Goal: Task Accomplishment & Management: Complete application form

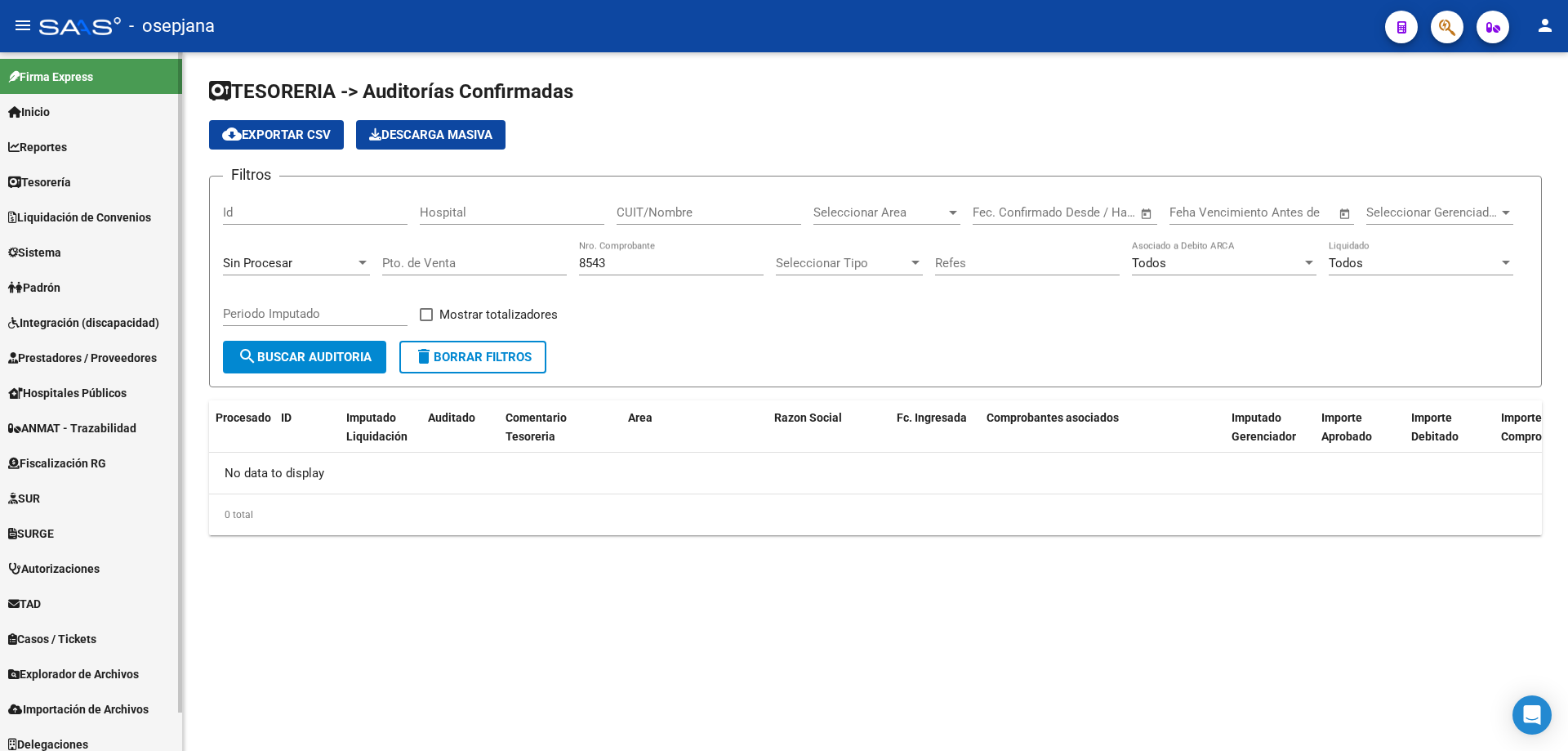
scroll to position [11, 0]
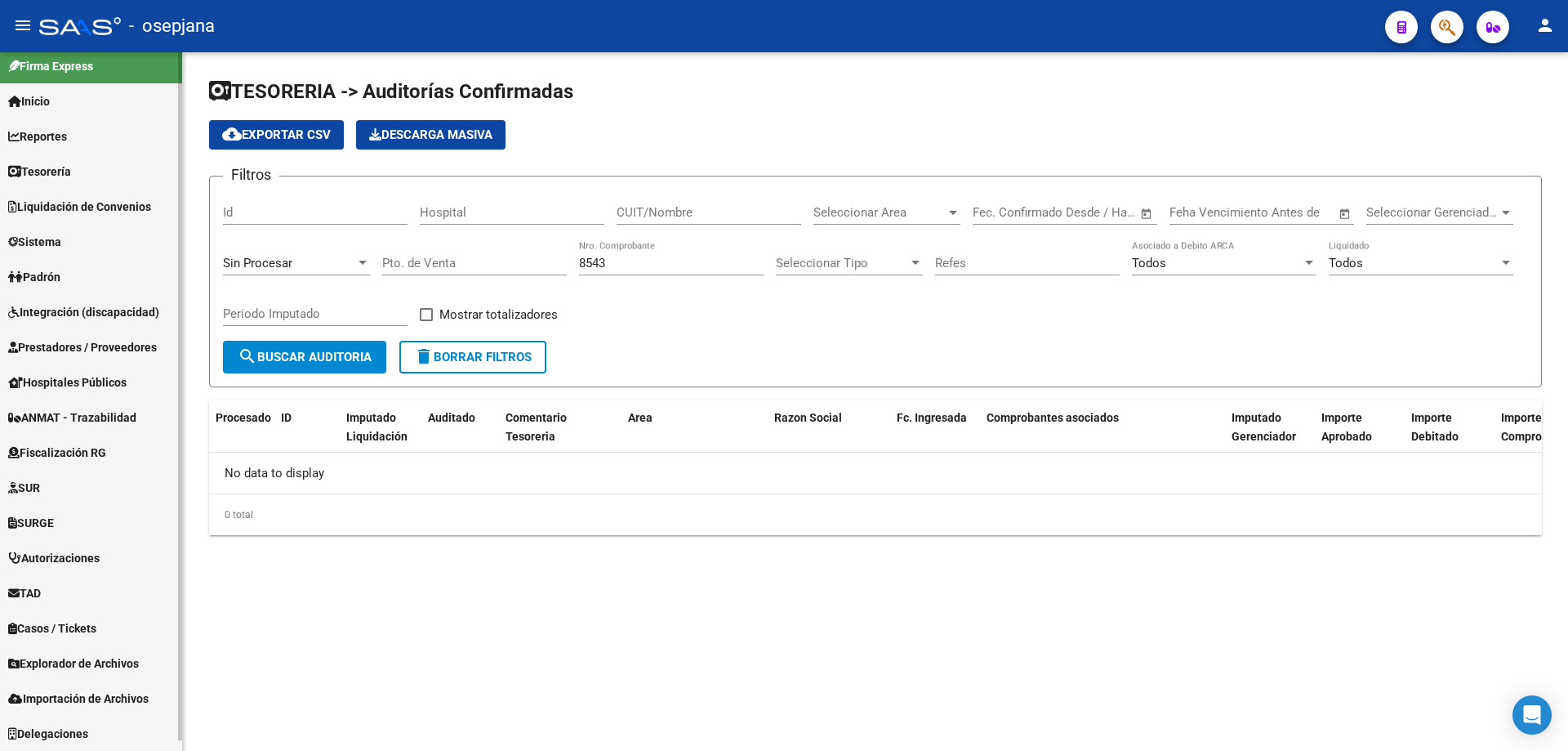
click at [106, 210] on span "Liquidación de Convenios" at bounding box center [79, 207] width 143 height 18
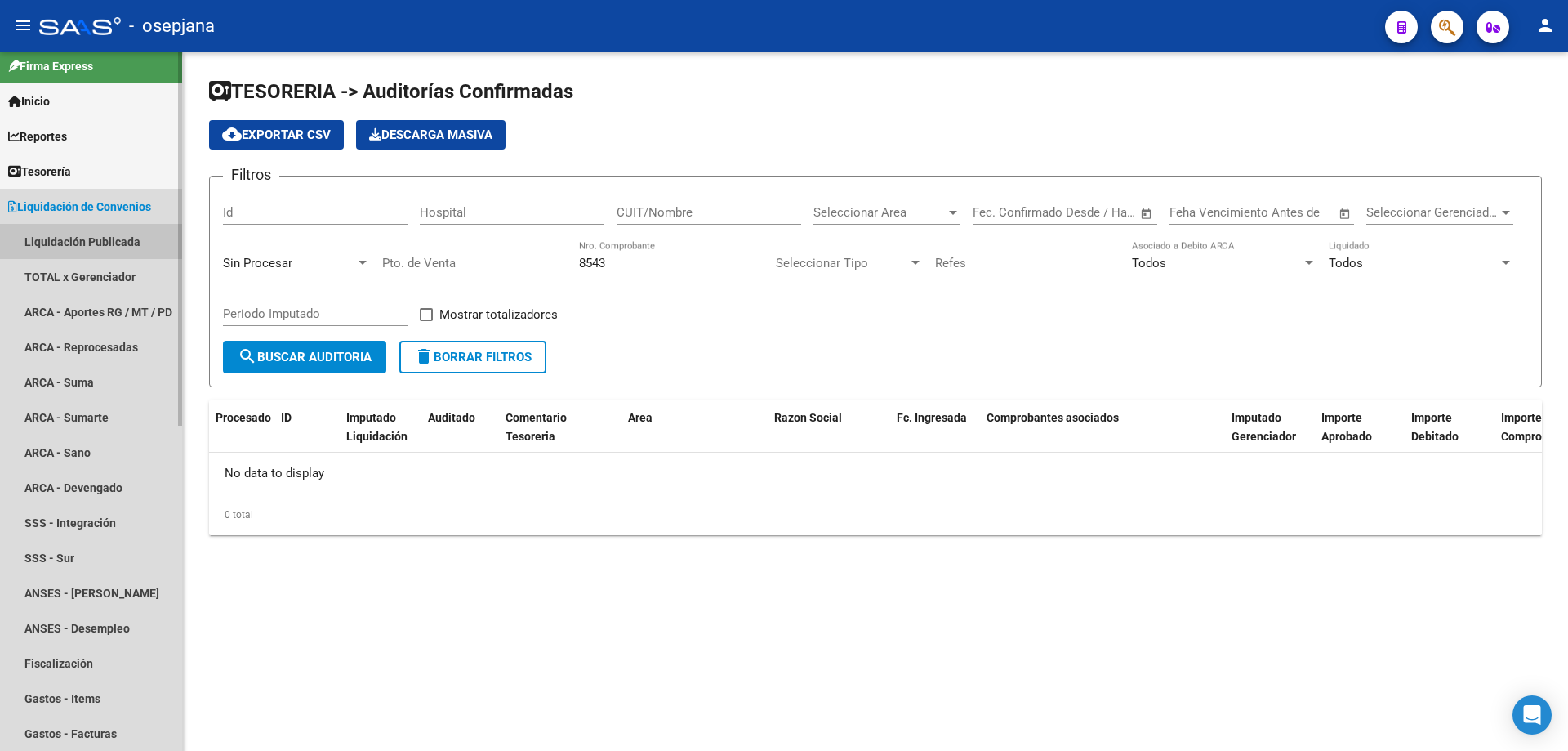
click at [86, 238] on link "Liquidación Publicada" at bounding box center [91, 241] width 182 height 36
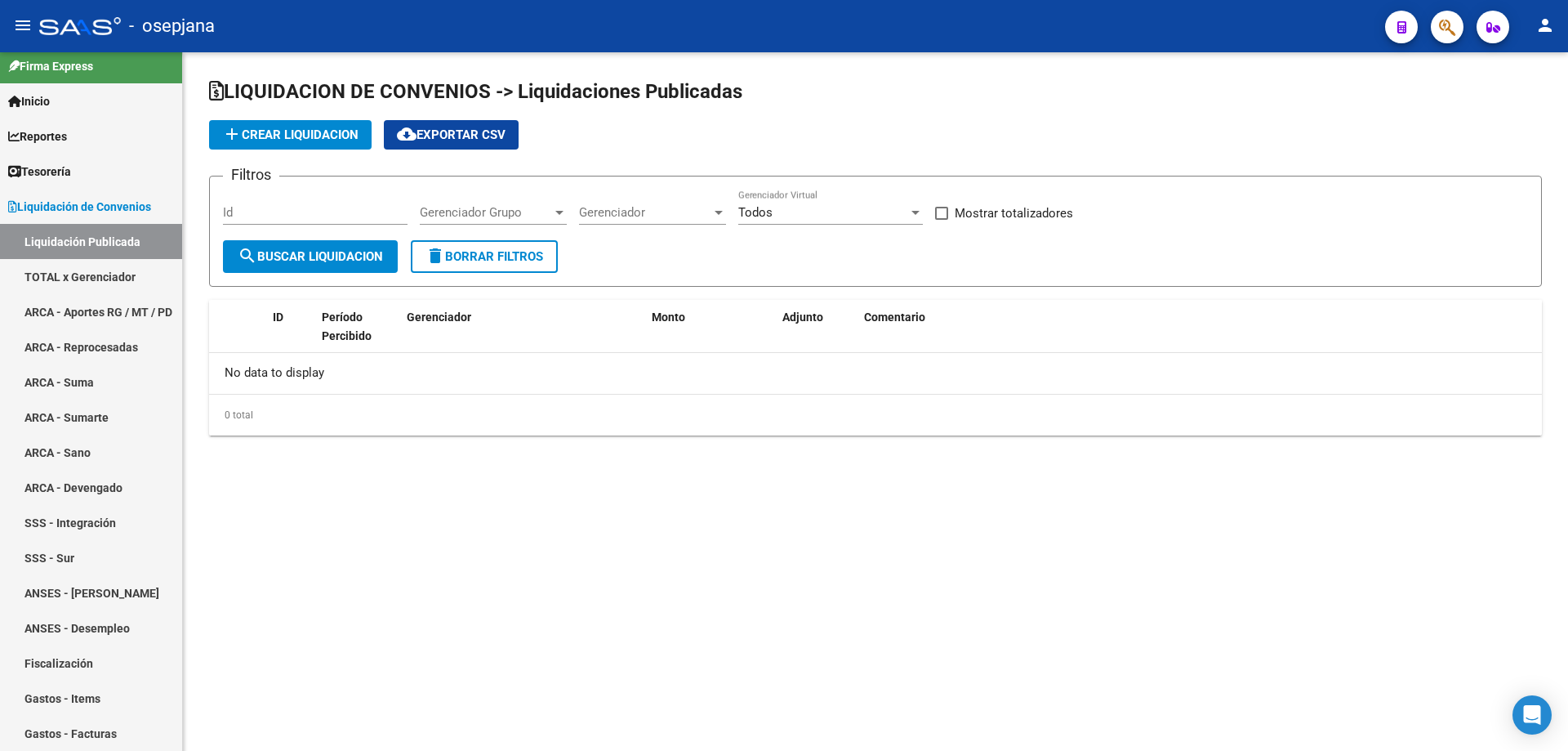
checkbox input "true"
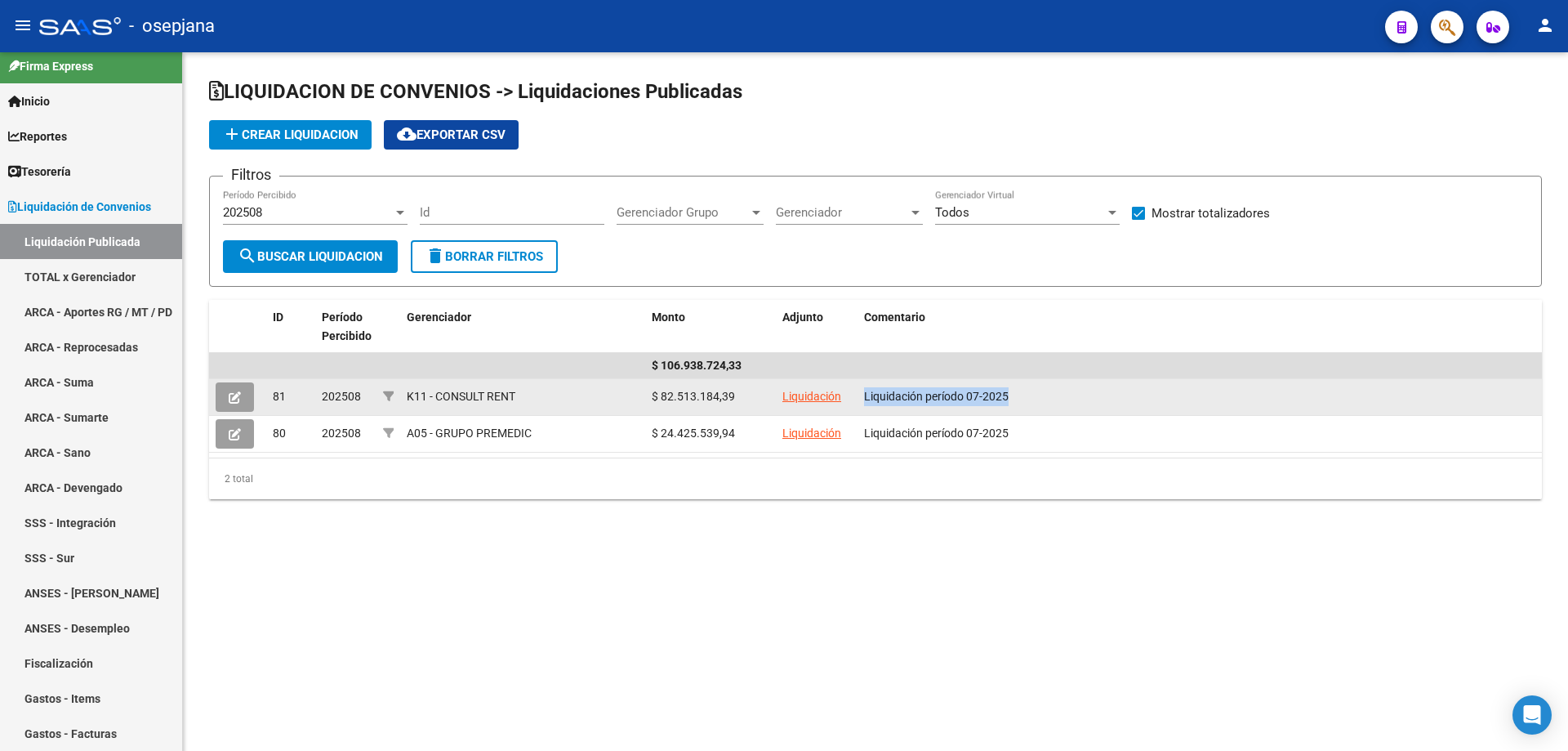
drag, startPoint x: 865, startPoint y: 396, endPoint x: 1046, endPoint y: 402, distance: 181.1
click at [1046, 402] on div "Liquidación período 07-2025" at bounding box center [1199, 396] width 671 height 19
copy span "Liquidación período 07-2025"
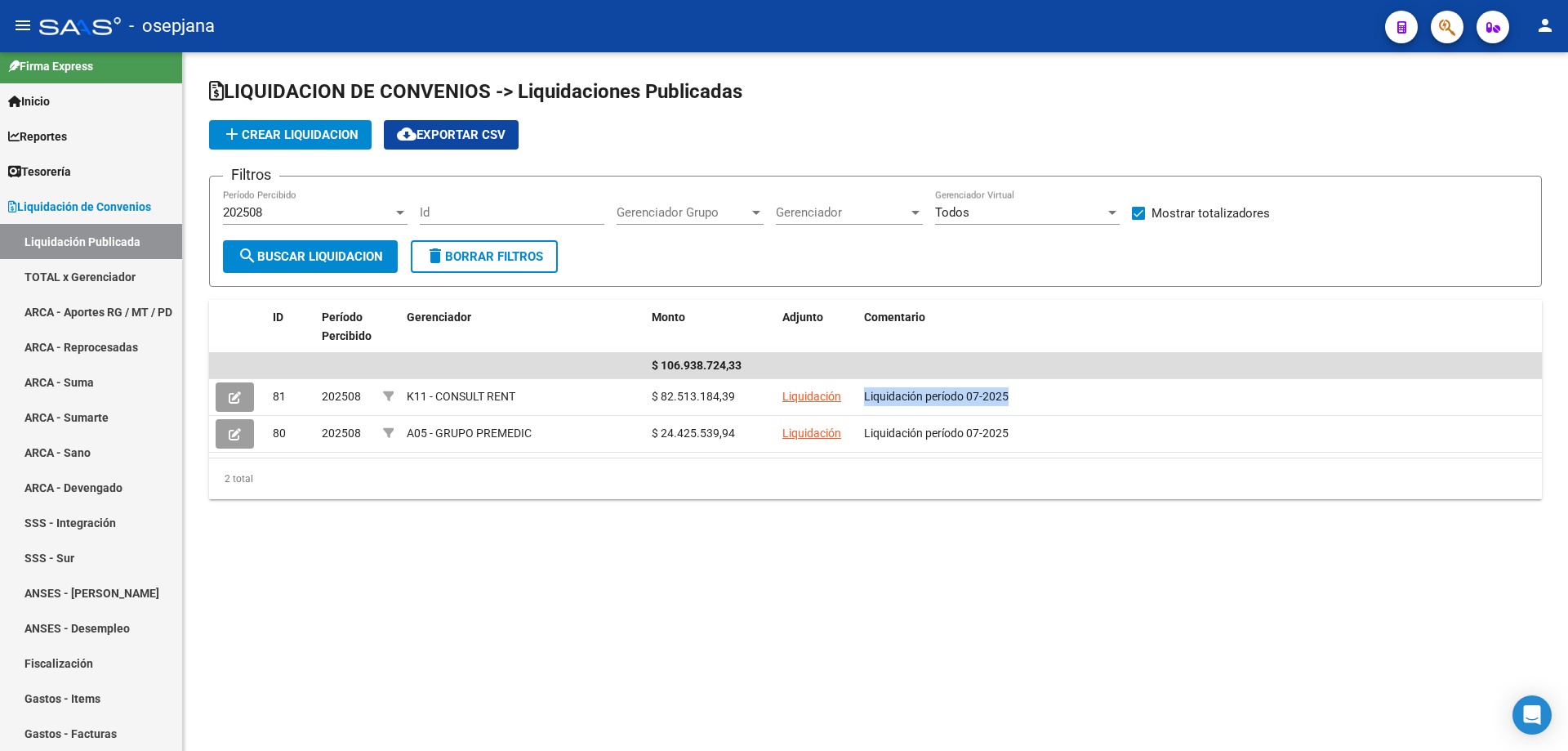
click at [307, 127] on button "add Crear Liquidacion" at bounding box center [290, 135] width 162 height 29
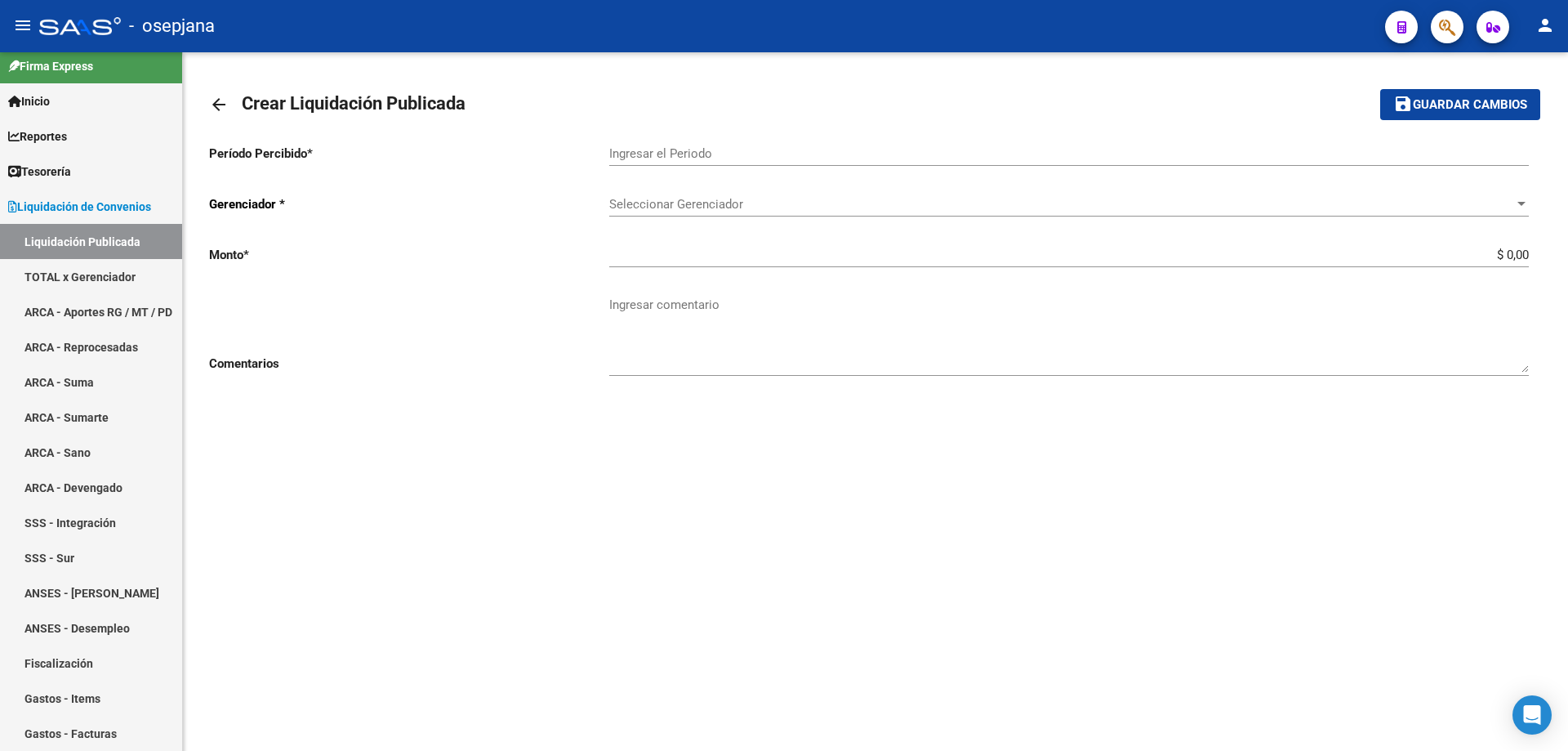
click at [702, 153] on input "Ingresar el Periodo" at bounding box center [1069, 153] width 919 height 15
type input "202509"
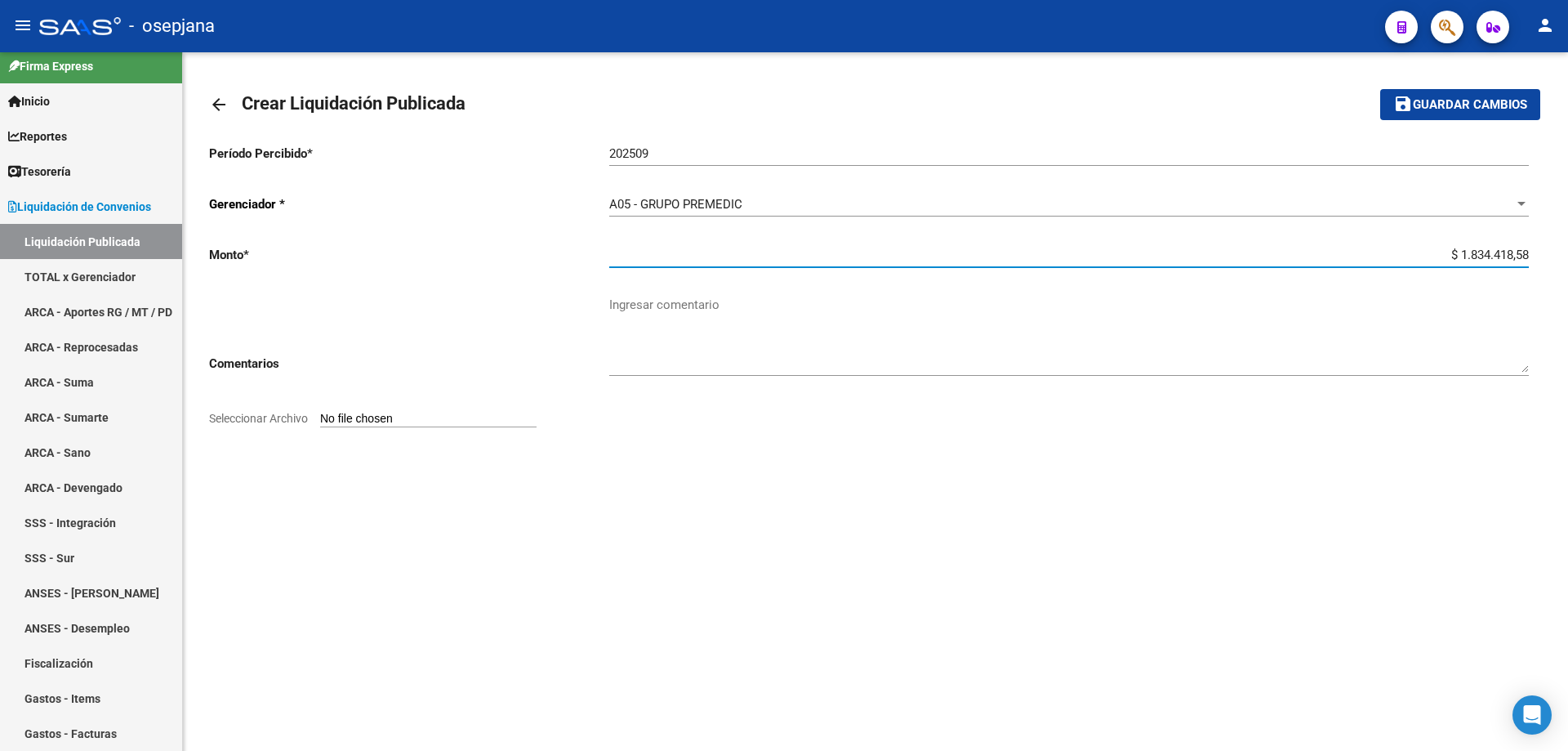
type input "$ 18.344.185,88"
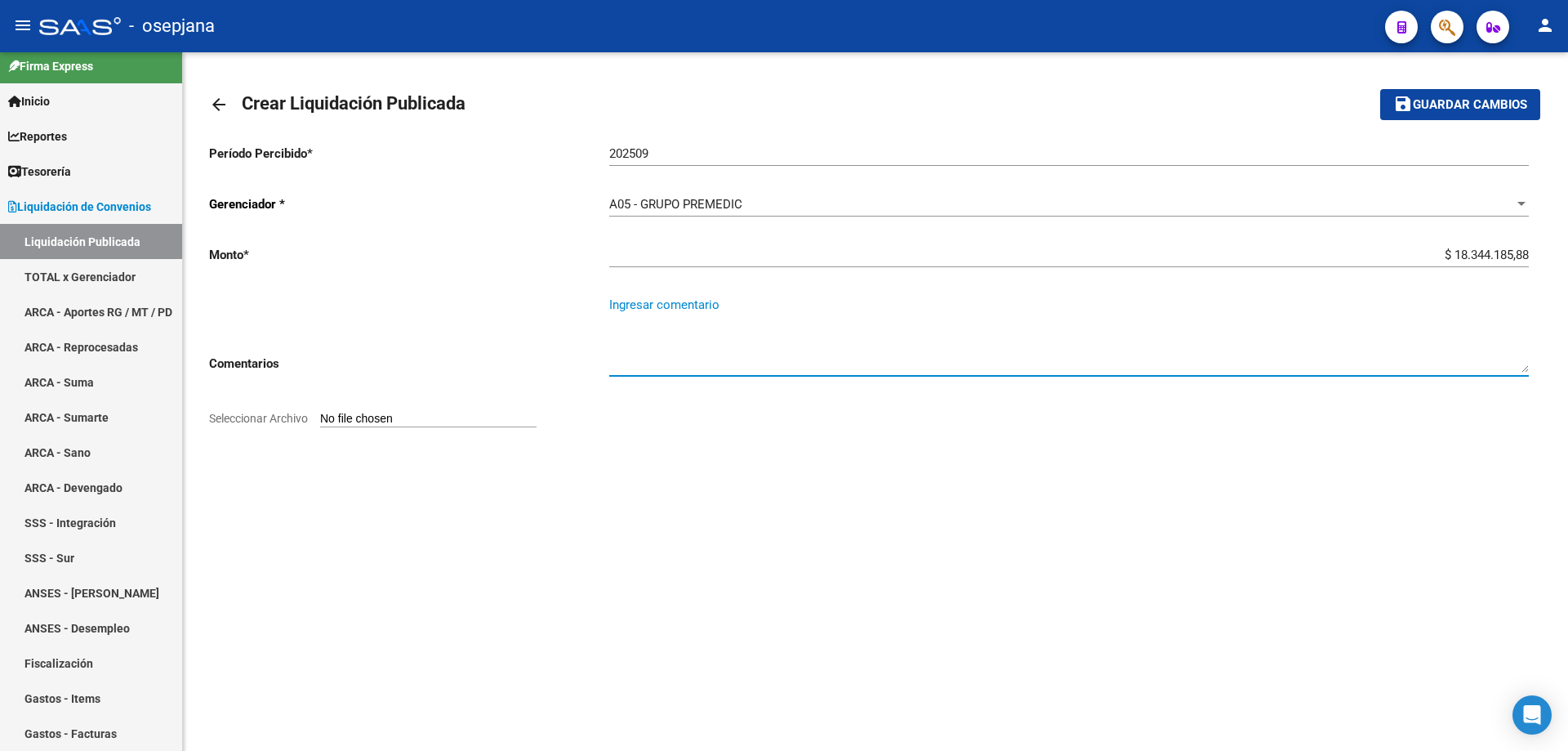
paste textarea "Liquidación período 07-2025"
type textarea "Liquidación período 08-2025"
click at [333, 415] on input "Seleccionar Archivo" at bounding box center [428, 419] width 216 height 16
type input "C:\fakepath\Liquidación PREMEDIC - Período 09-2025.pdf"
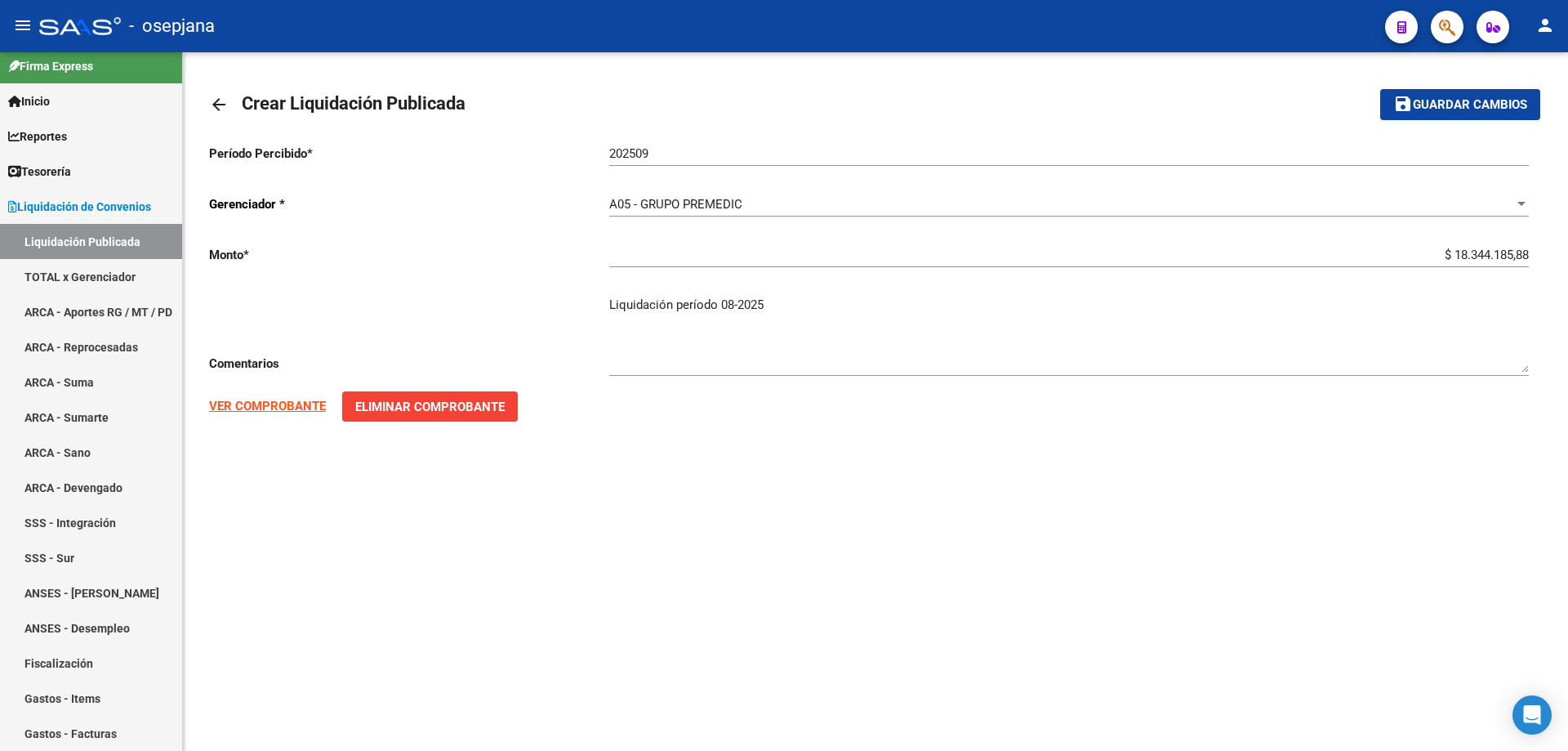
click at [305, 408] on strong "VER COMPROBANTE" at bounding box center [267, 406] width 117 height 15
click at [1419, 109] on span "Guardar cambios" at bounding box center [1469, 105] width 114 height 15
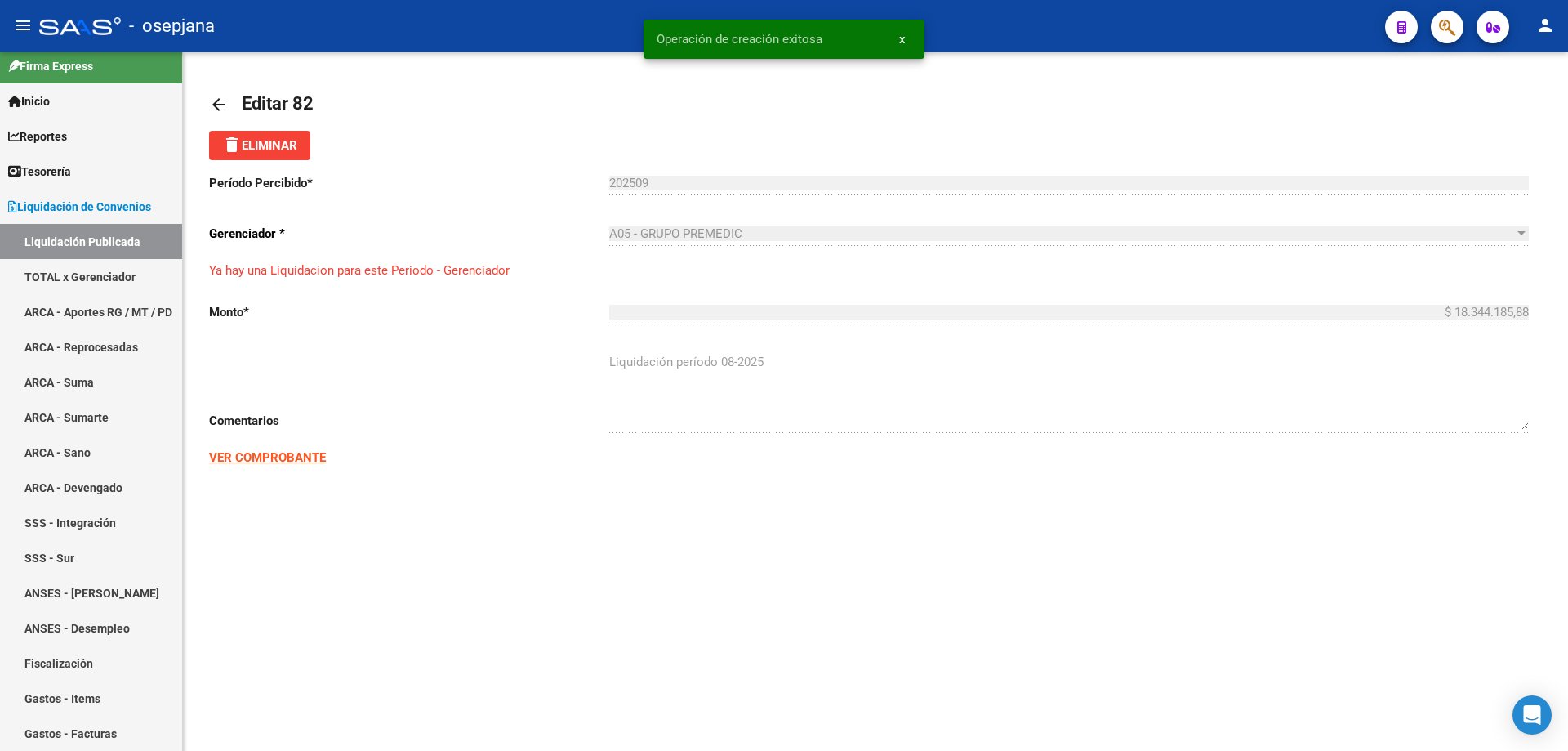
click at [215, 106] on mat-icon "arrow_back" at bounding box center [218, 104] width 19 height 19
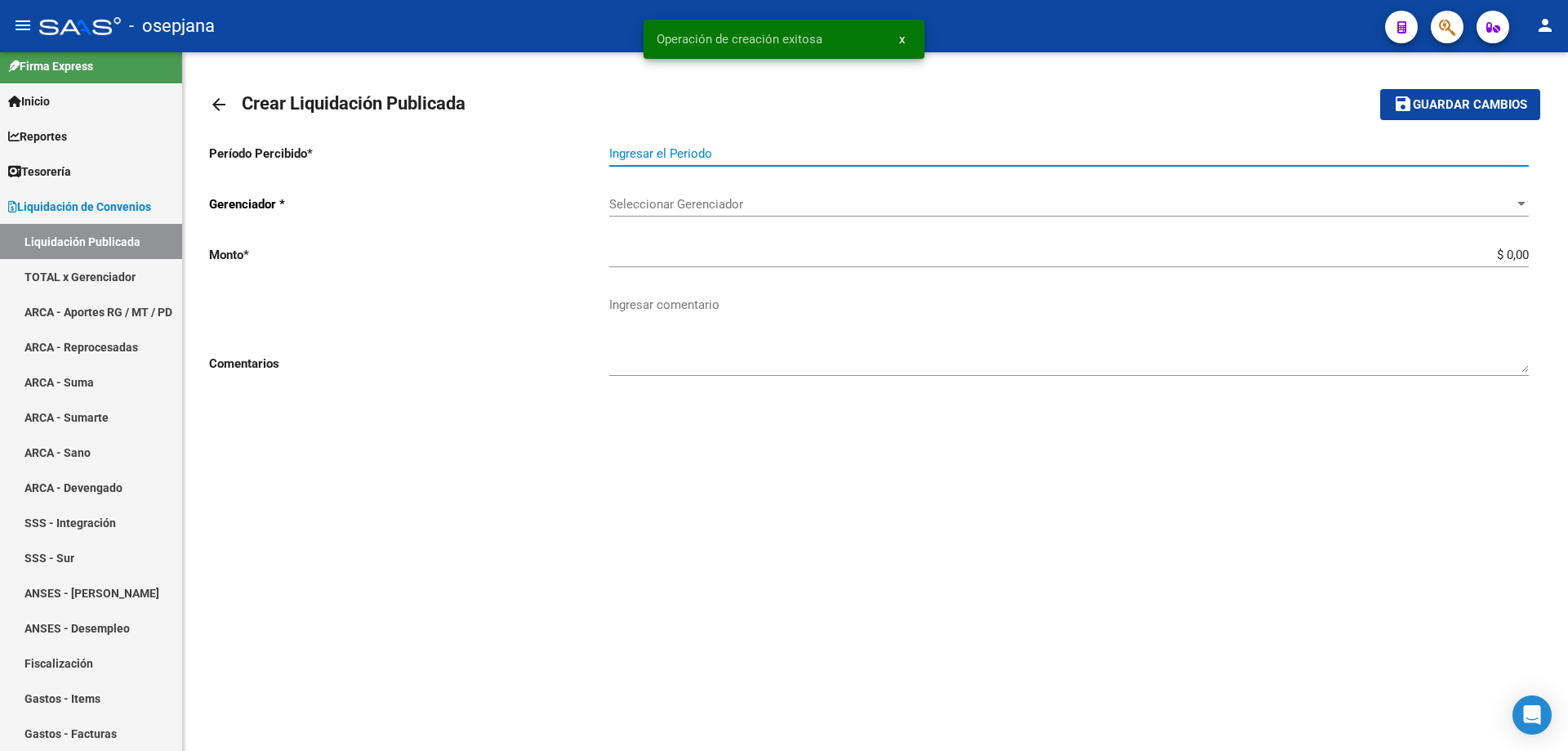
click at [656, 151] on input "Ingresar el Periodo" at bounding box center [1069, 153] width 919 height 15
type input "2"
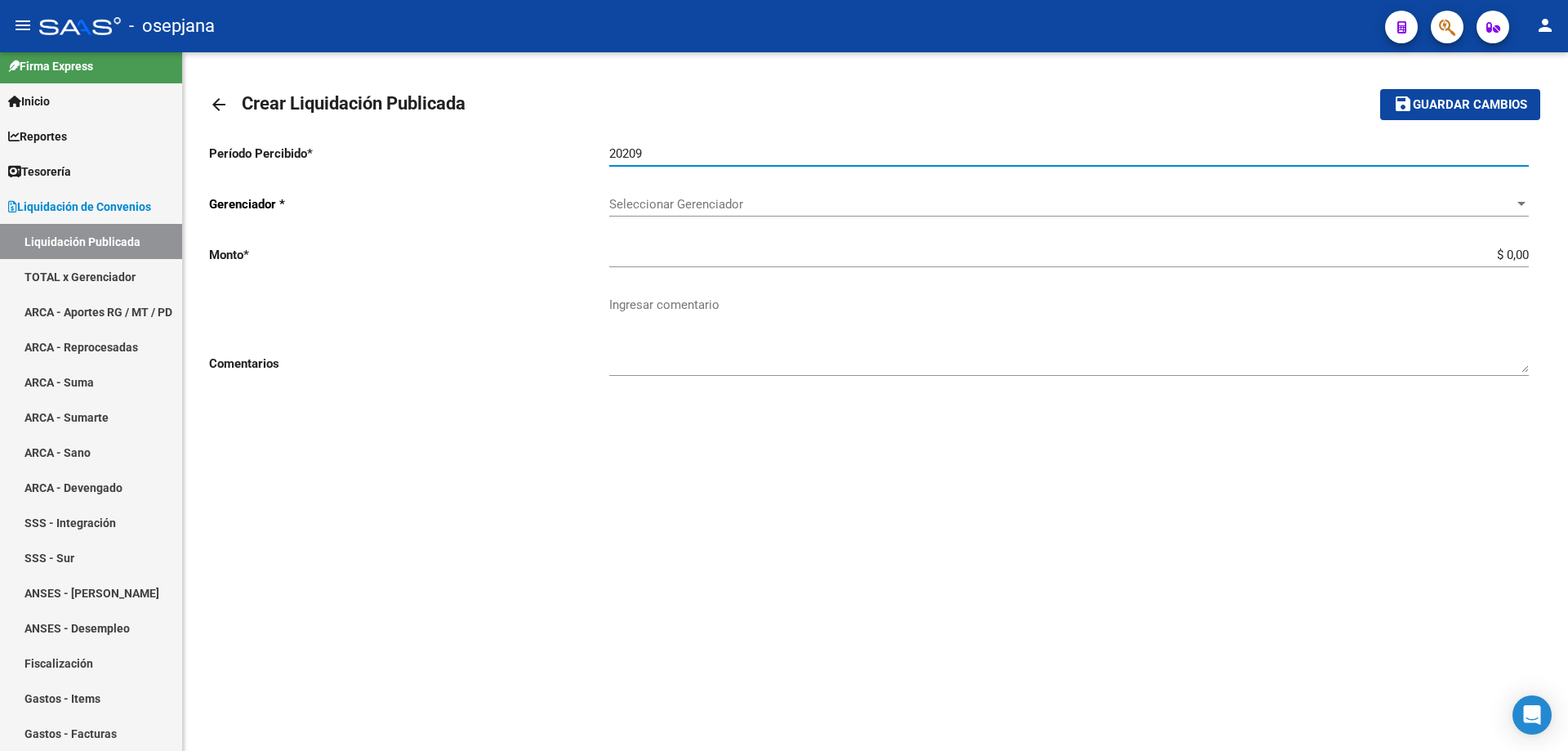
type input "20209"
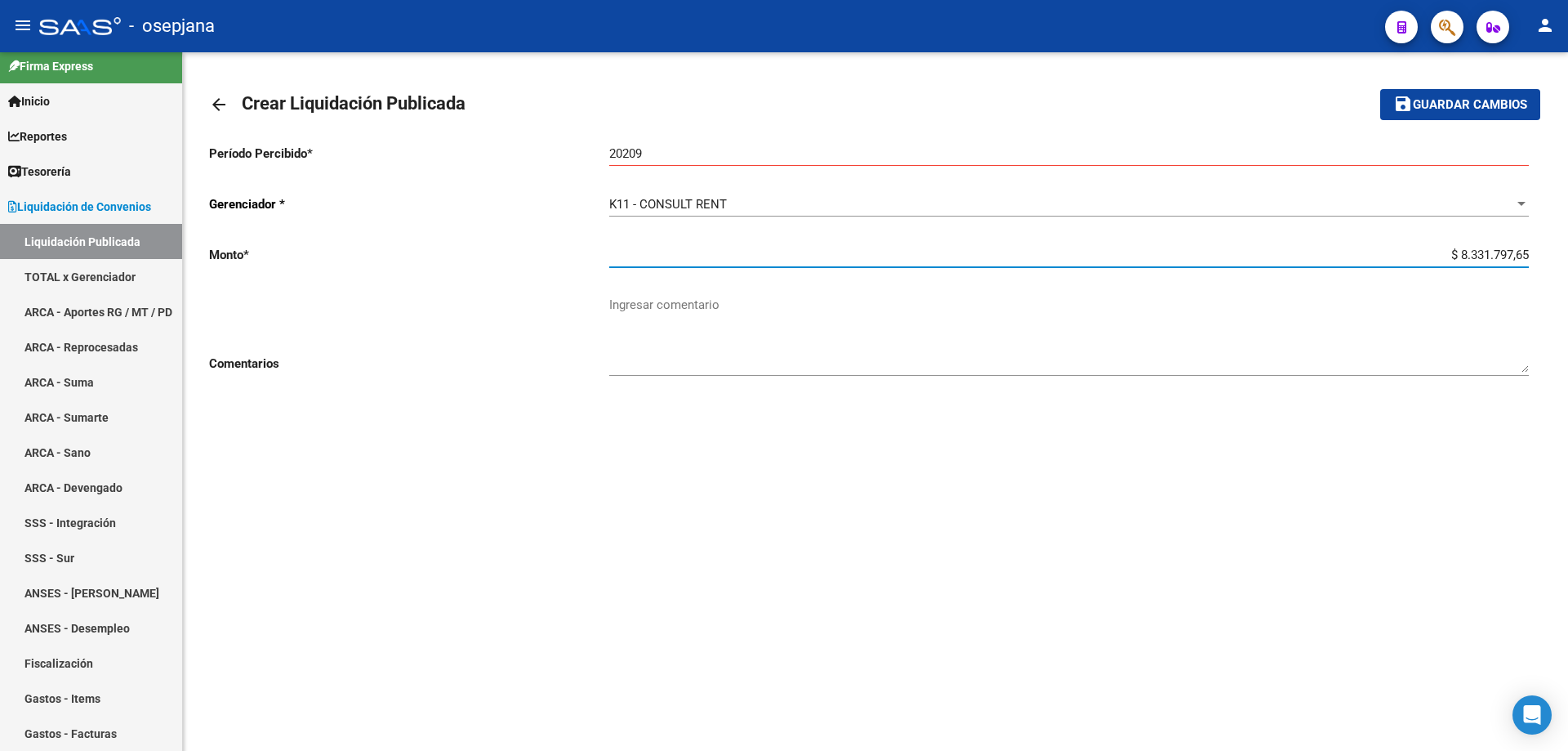
type input "$ 83.317.976,58"
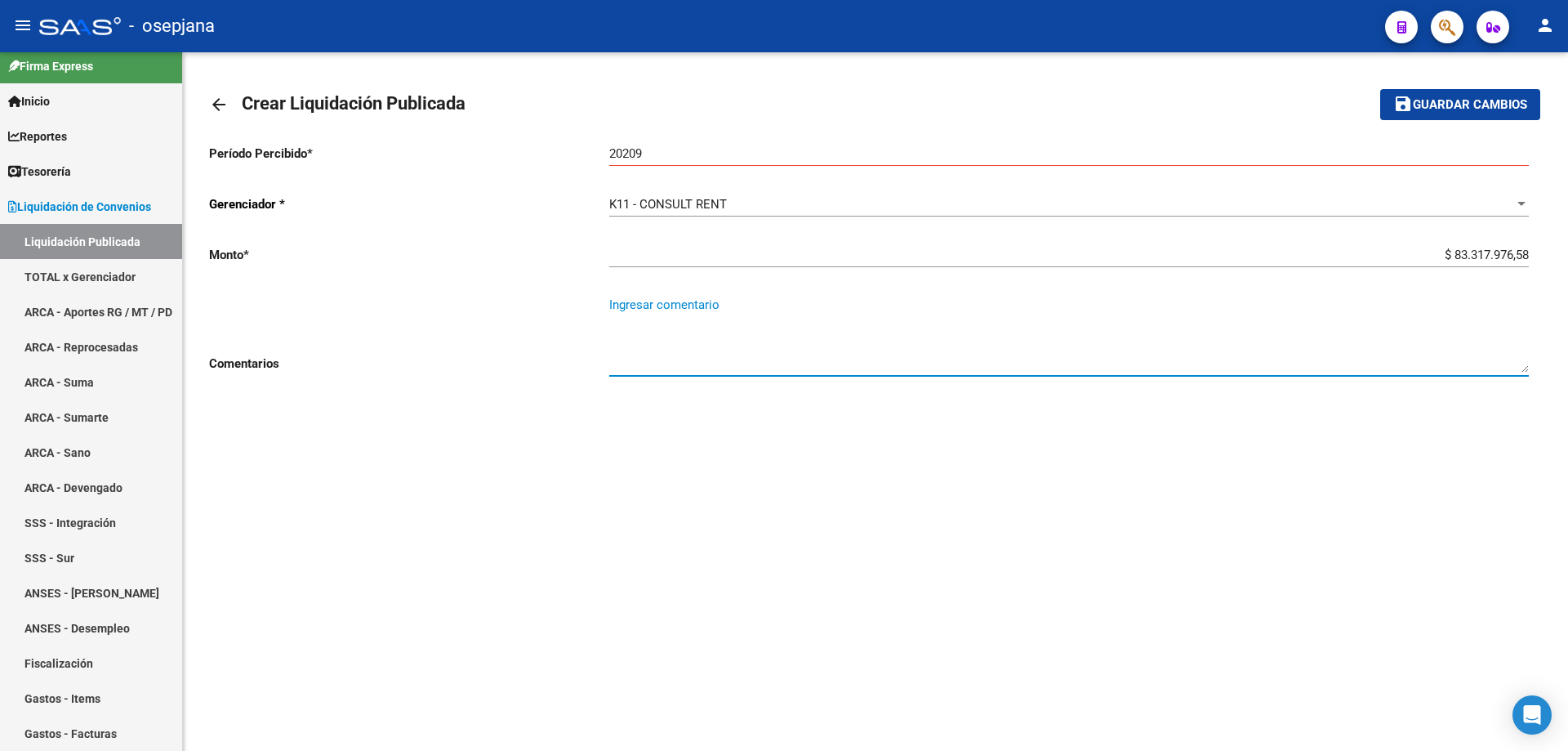
paste textarea "Liquidación período 07-2025"
click at [803, 349] on textarea "Liquidación período 08-2025" at bounding box center [1069, 334] width 919 height 77
drag, startPoint x: 866, startPoint y: 363, endPoint x: 848, endPoint y: 369, distance: 19.0
click at [864, 364] on textarea "Liquidación período 08-2025" at bounding box center [1069, 334] width 919 height 77
type textarea "Liquidación período 08-2025"
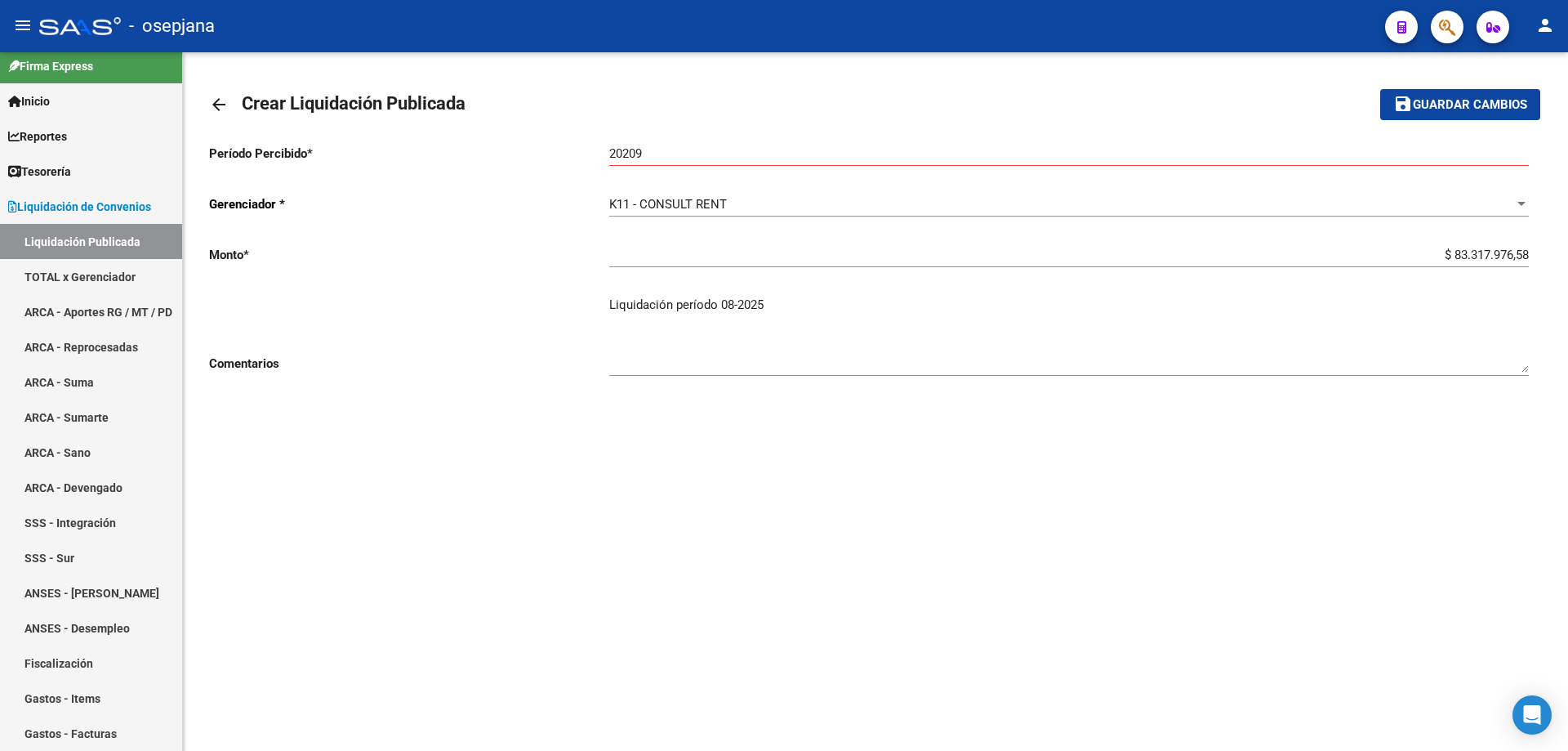
drag, startPoint x: 692, startPoint y: 374, endPoint x: 667, endPoint y: 376, distance: 25.1
click at [674, 376] on div "Liquidación período 08-2025 Ingresar comentario" at bounding box center [1069, 329] width 919 height 94
click at [217, 102] on mat-icon "arrow_back" at bounding box center [218, 104] width 19 height 19
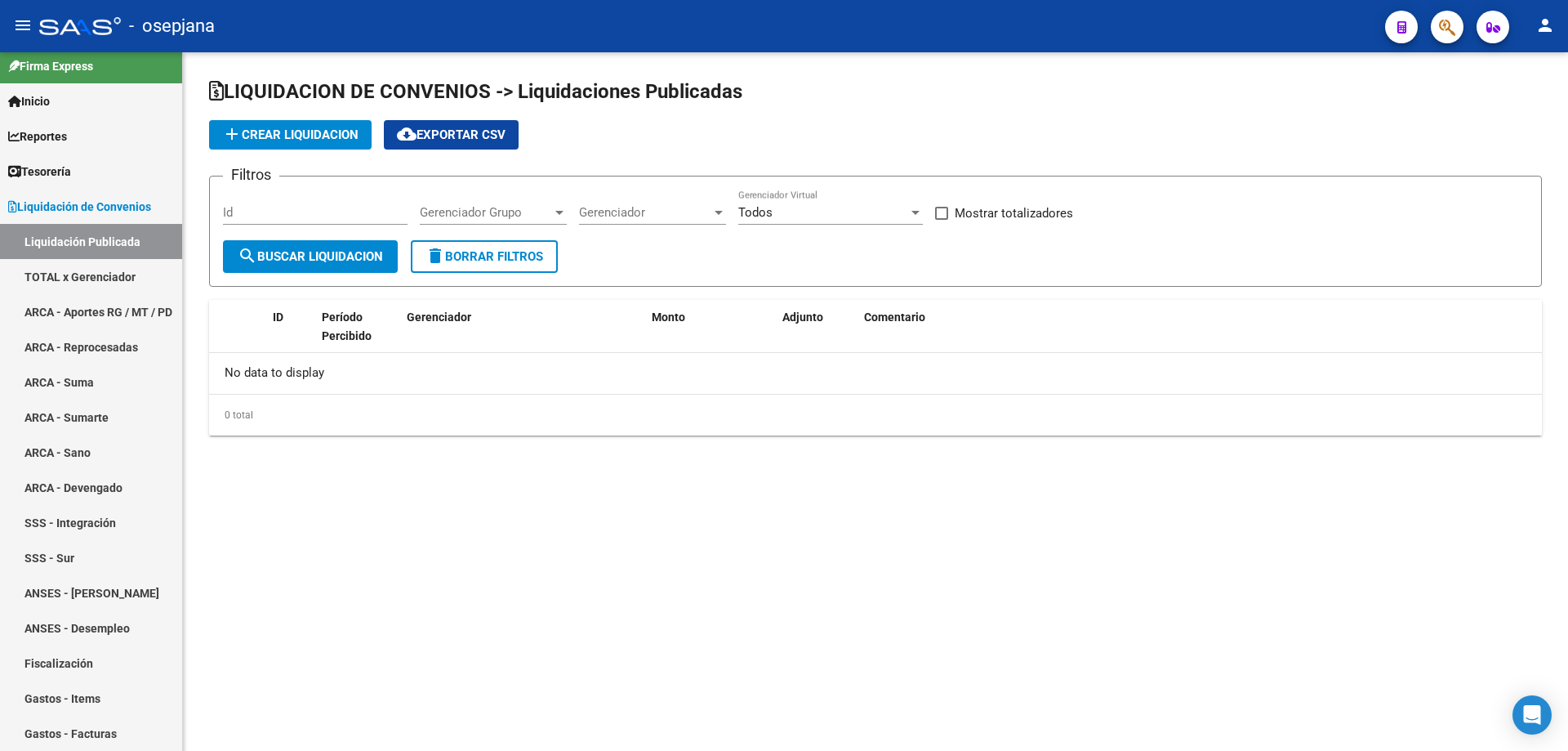
checkbox input "true"
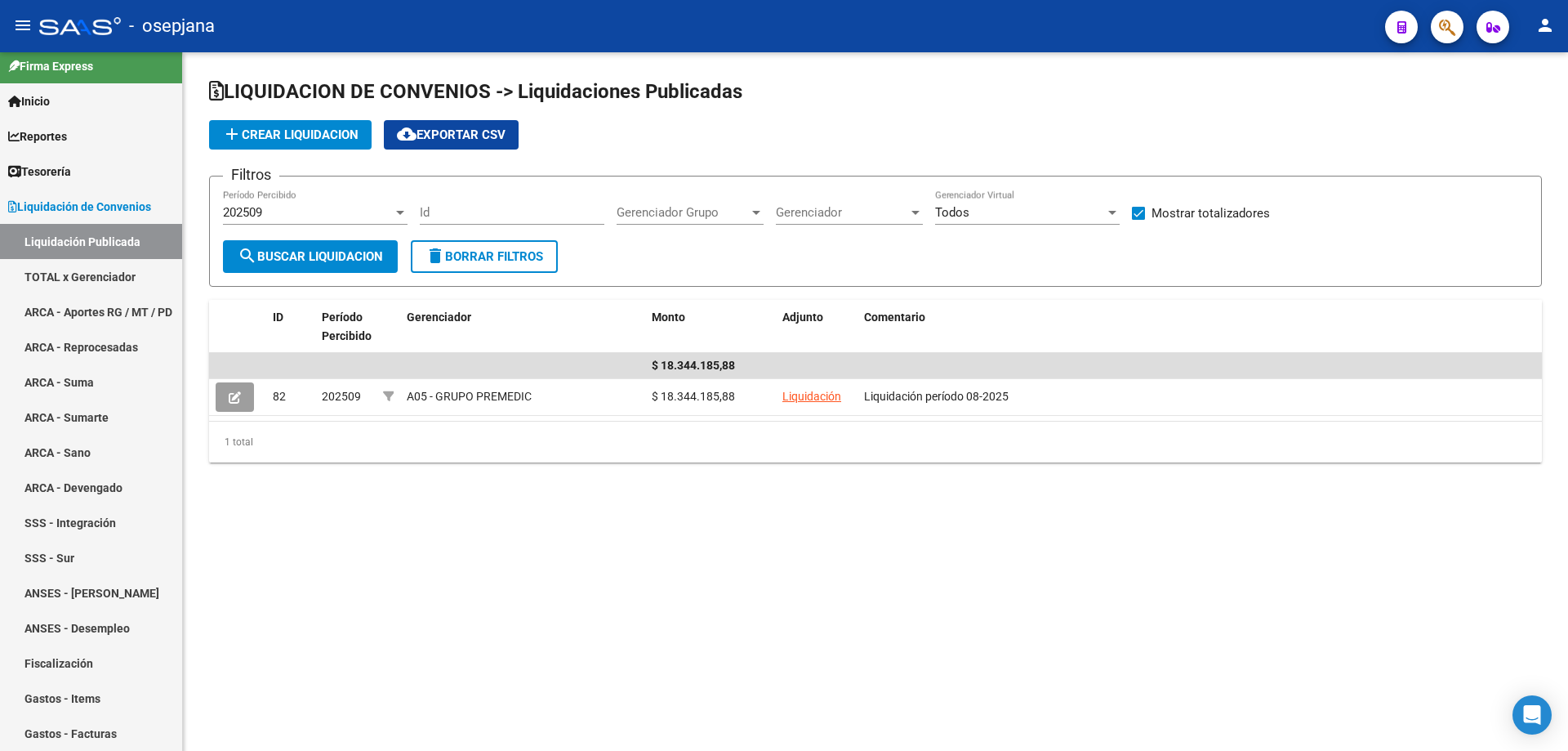
click at [338, 139] on span "add Crear Liquidacion" at bounding box center [291, 135] width 137 height 15
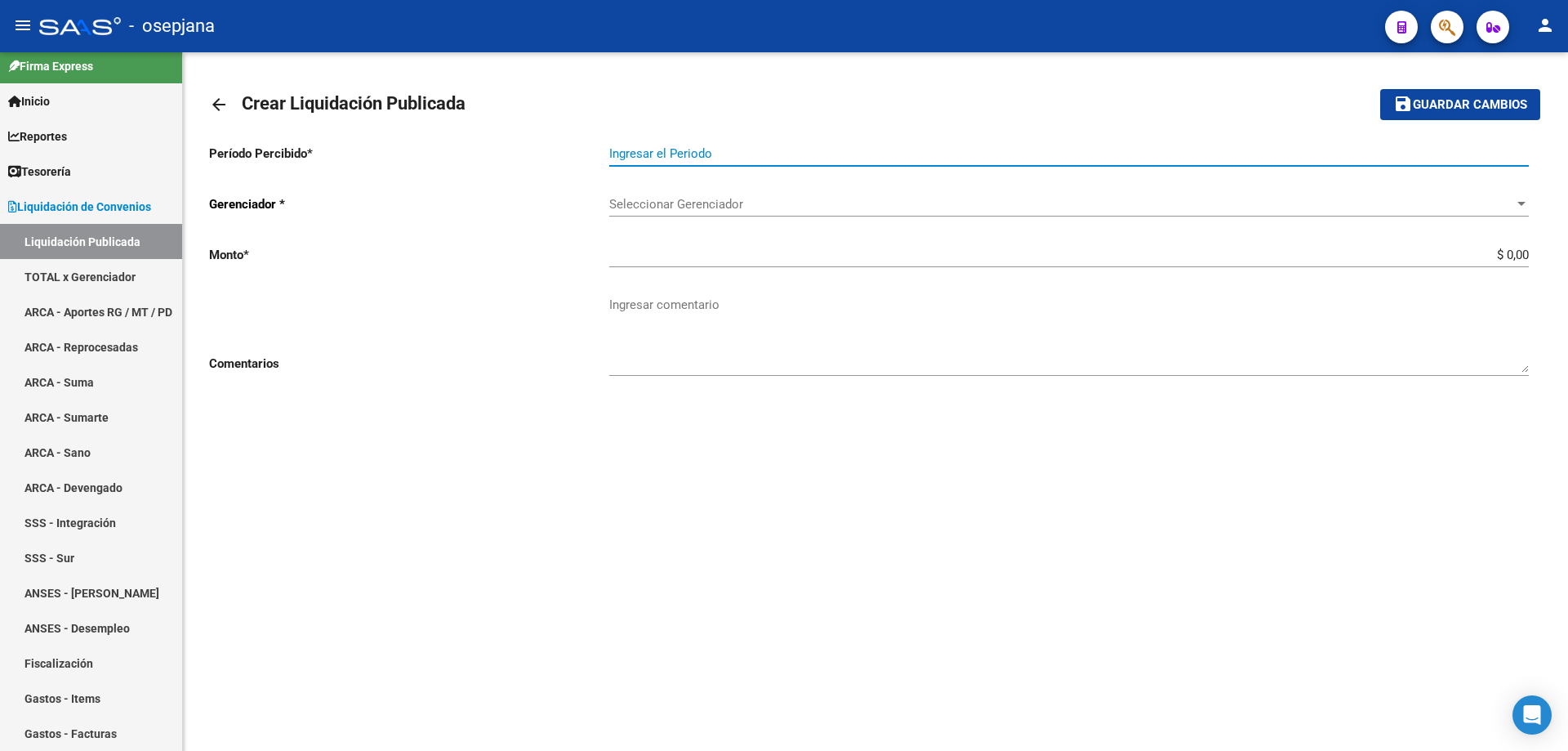
click at [676, 152] on input "Ingresar el Periodo" at bounding box center [1069, 153] width 919 height 15
type input "202509"
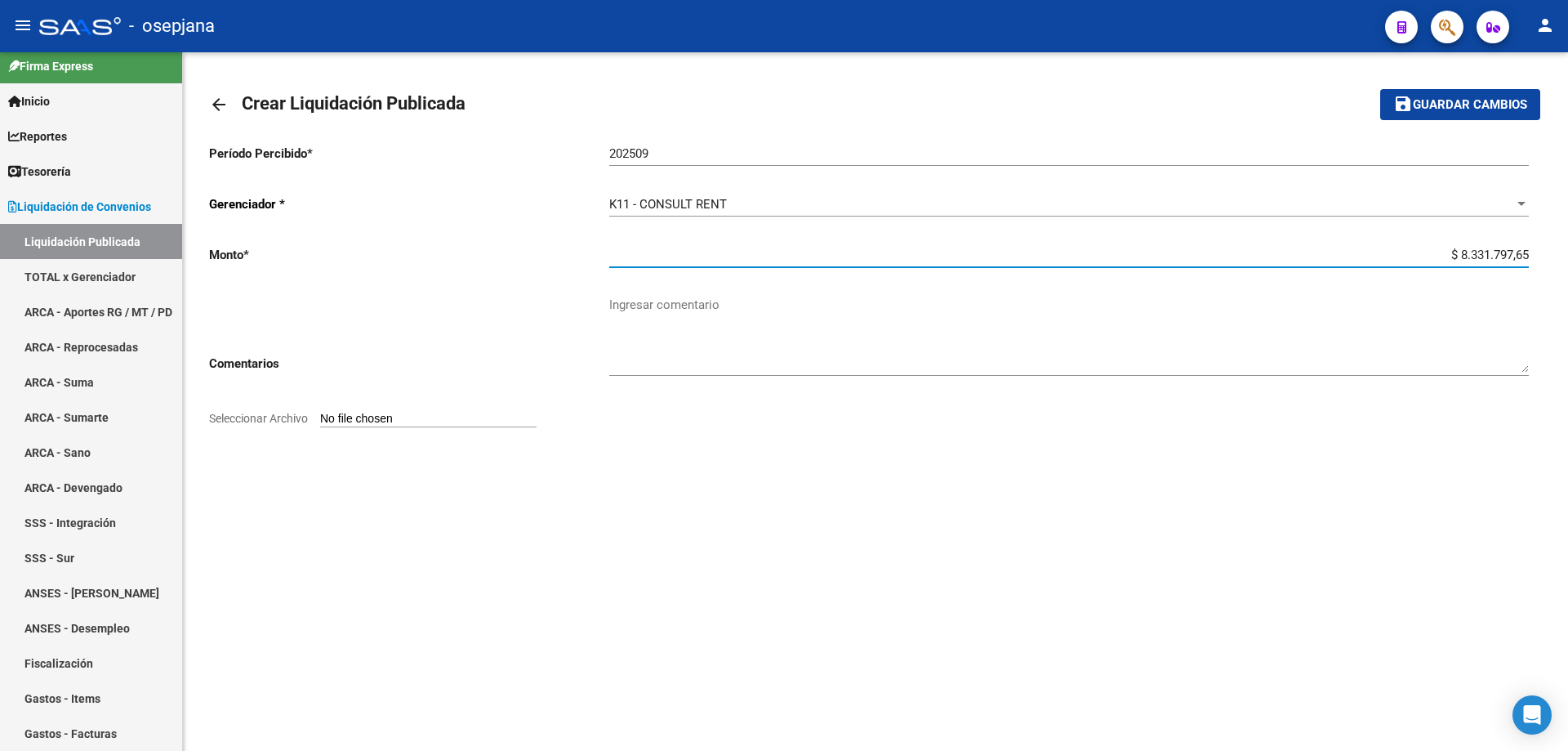
type input "$ 83.317.976,58"
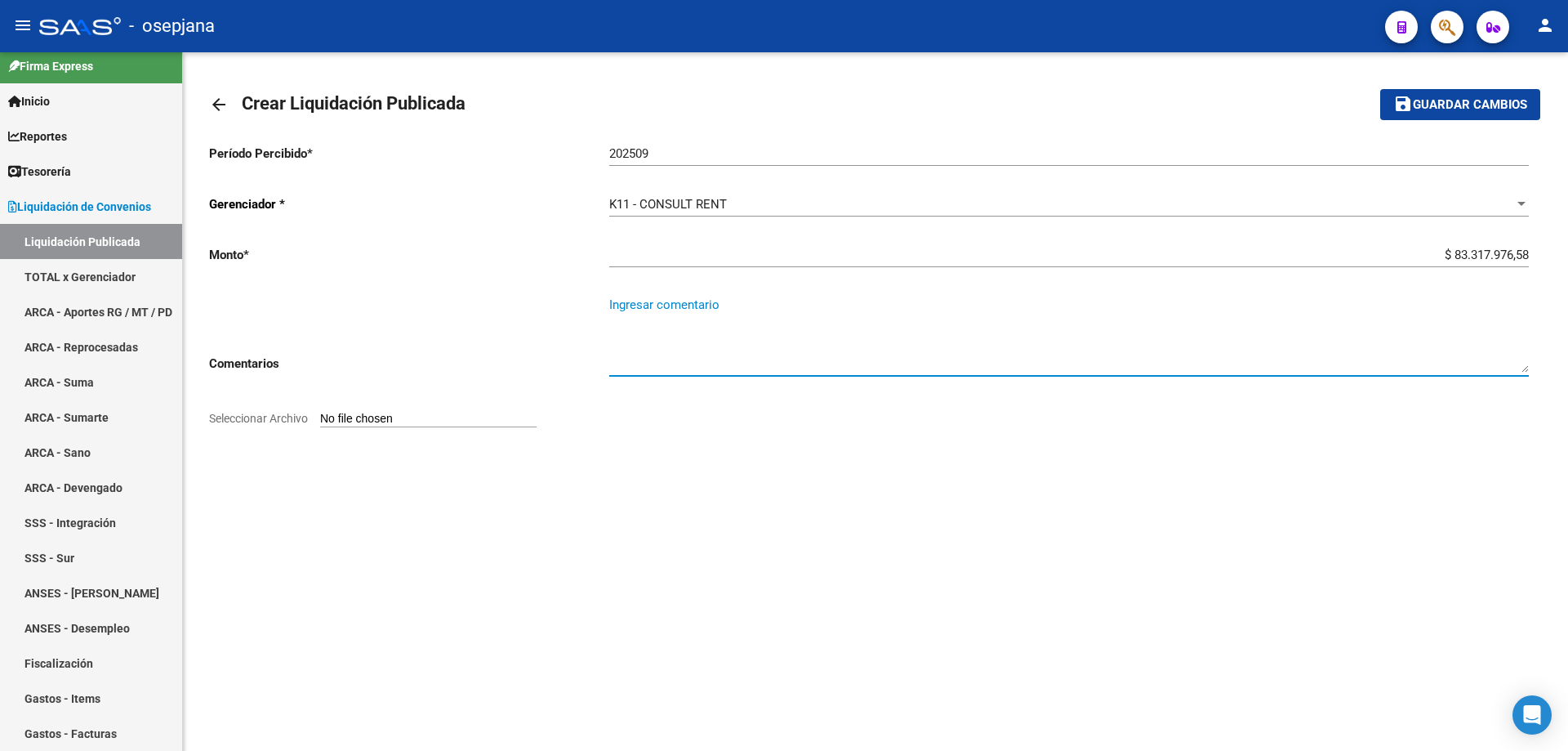
paste textarea "Liquidación período 07-2025"
type textarea "Liquidación período 08-2025"
click at [413, 416] on input "Seleccionar Archivo" at bounding box center [428, 419] width 216 height 16
type input "C:\fakepath\Liquidación ASS - Período 09-2025.pdf"
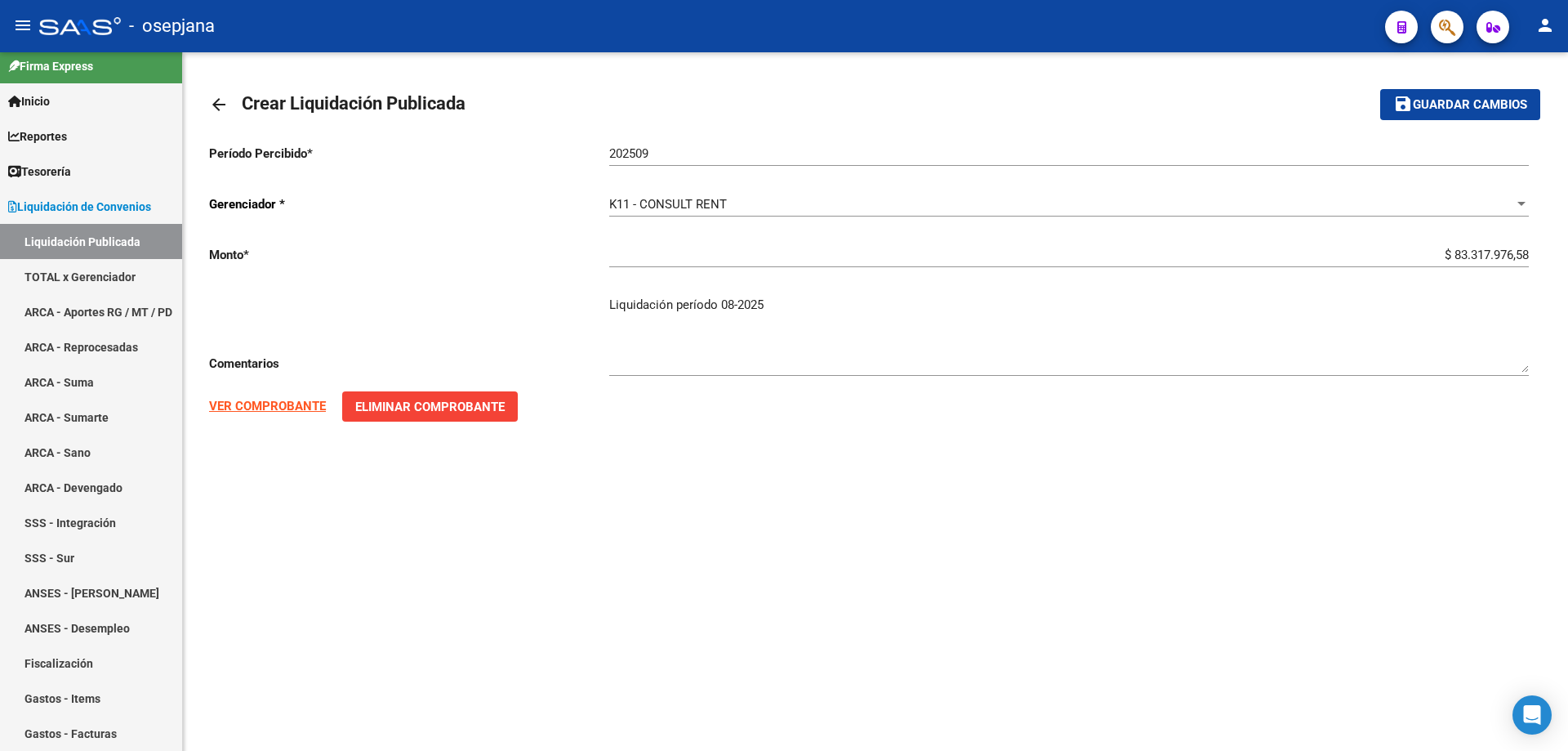
click at [307, 415] on div "Período Percibido * 202509 Ingresar el Periodo Gerenciador * K11 - CONSULT RENT…" at bounding box center [875, 276] width 1333 height 291
click at [307, 407] on strong "VER COMPROBANTE" at bounding box center [267, 406] width 117 height 15
click at [1433, 100] on span "Guardar cambios" at bounding box center [1469, 105] width 114 height 15
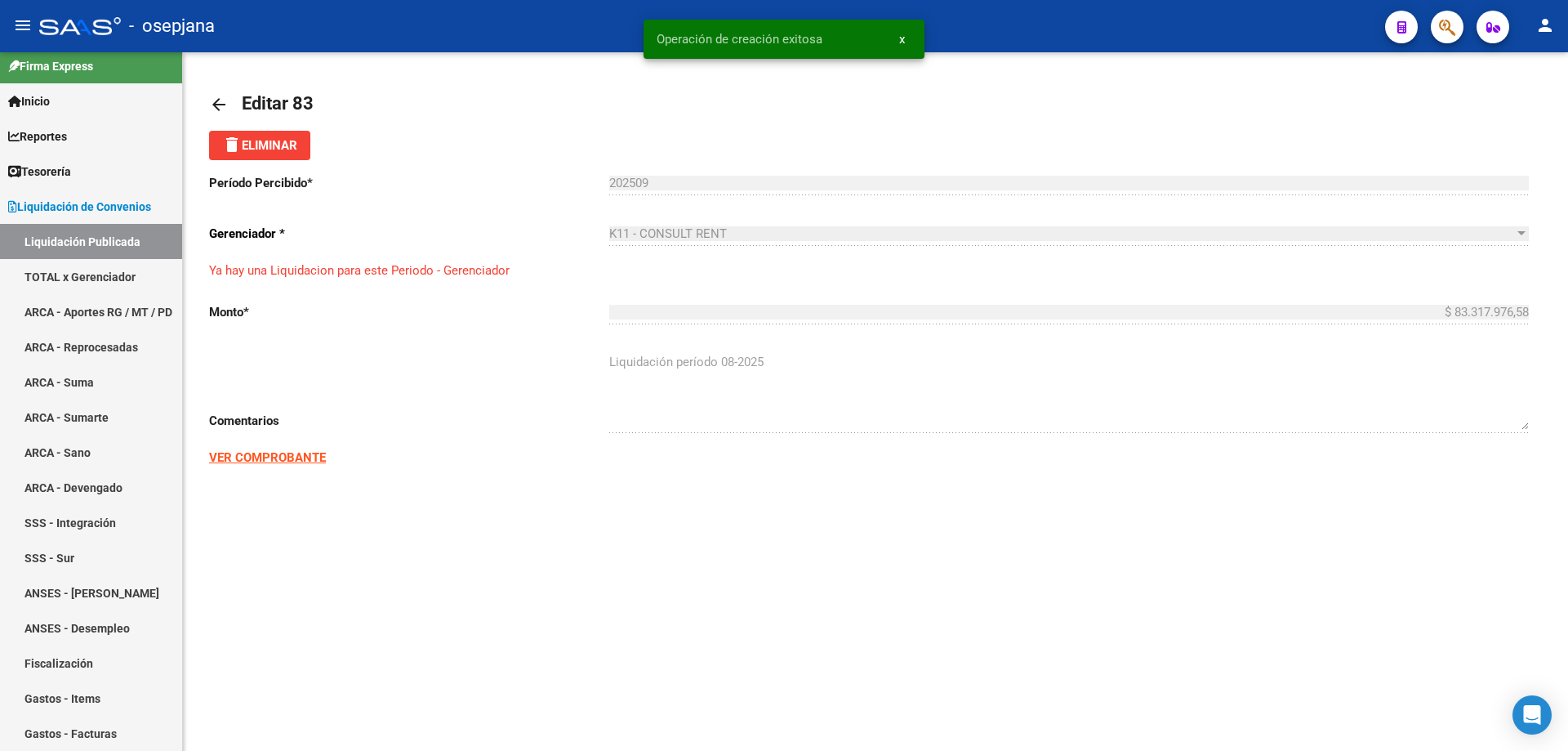
click at [213, 100] on mat-icon "arrow_back" at bounding box center [218, 104] width 19 height 19
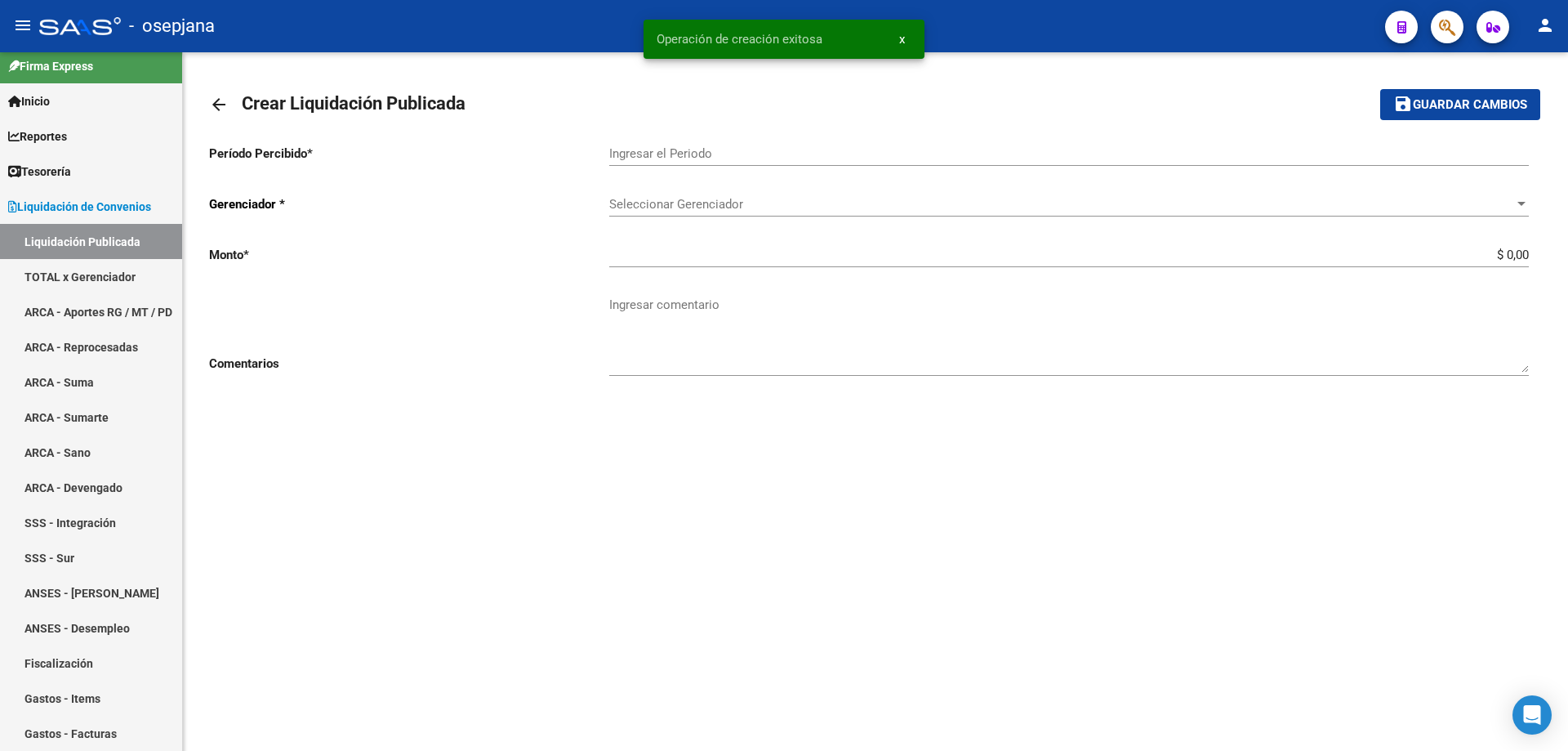
click at [216, 101] on mat-icon "arrow_back" at bounding box center [218, 104] width 19 height 19
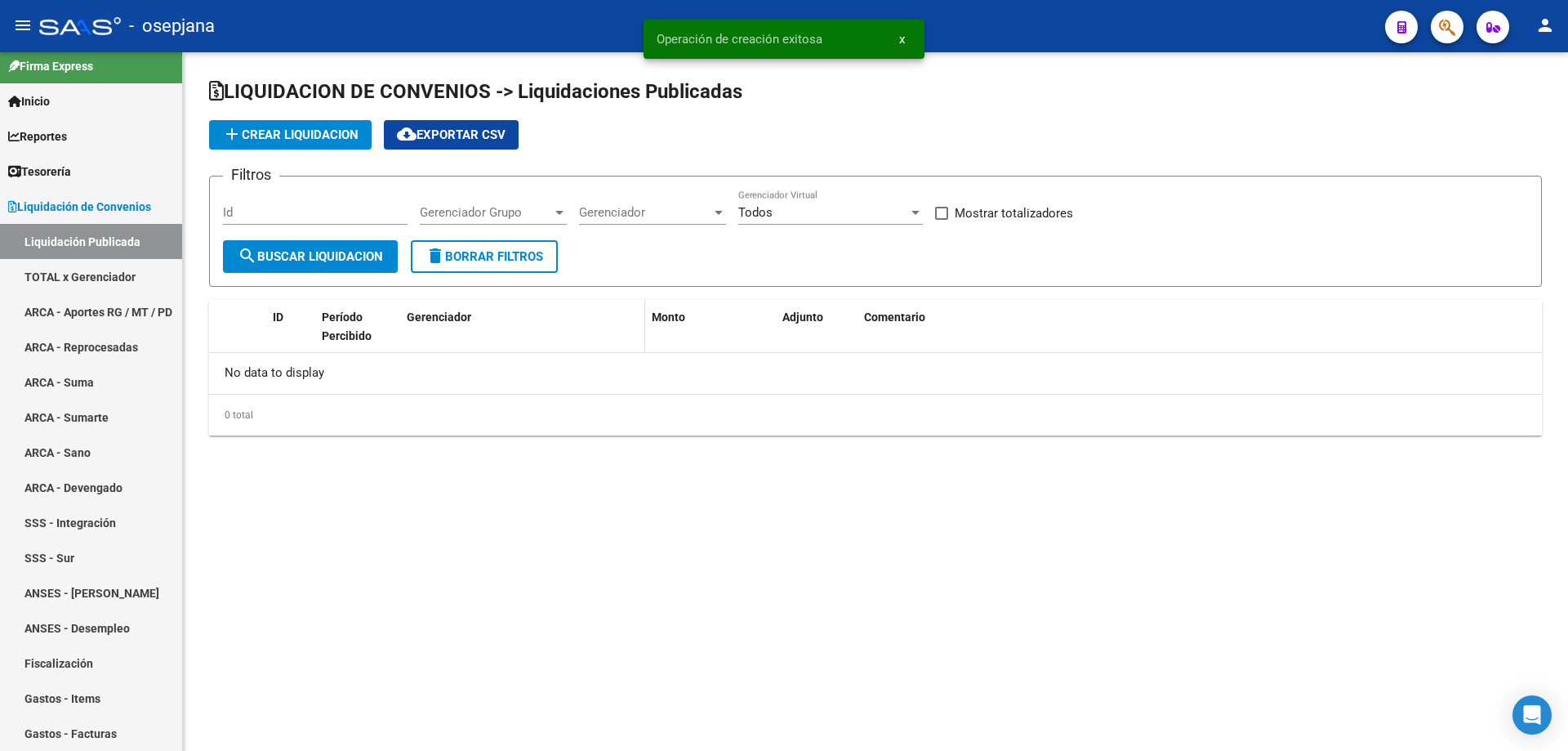
checkbox input "true"
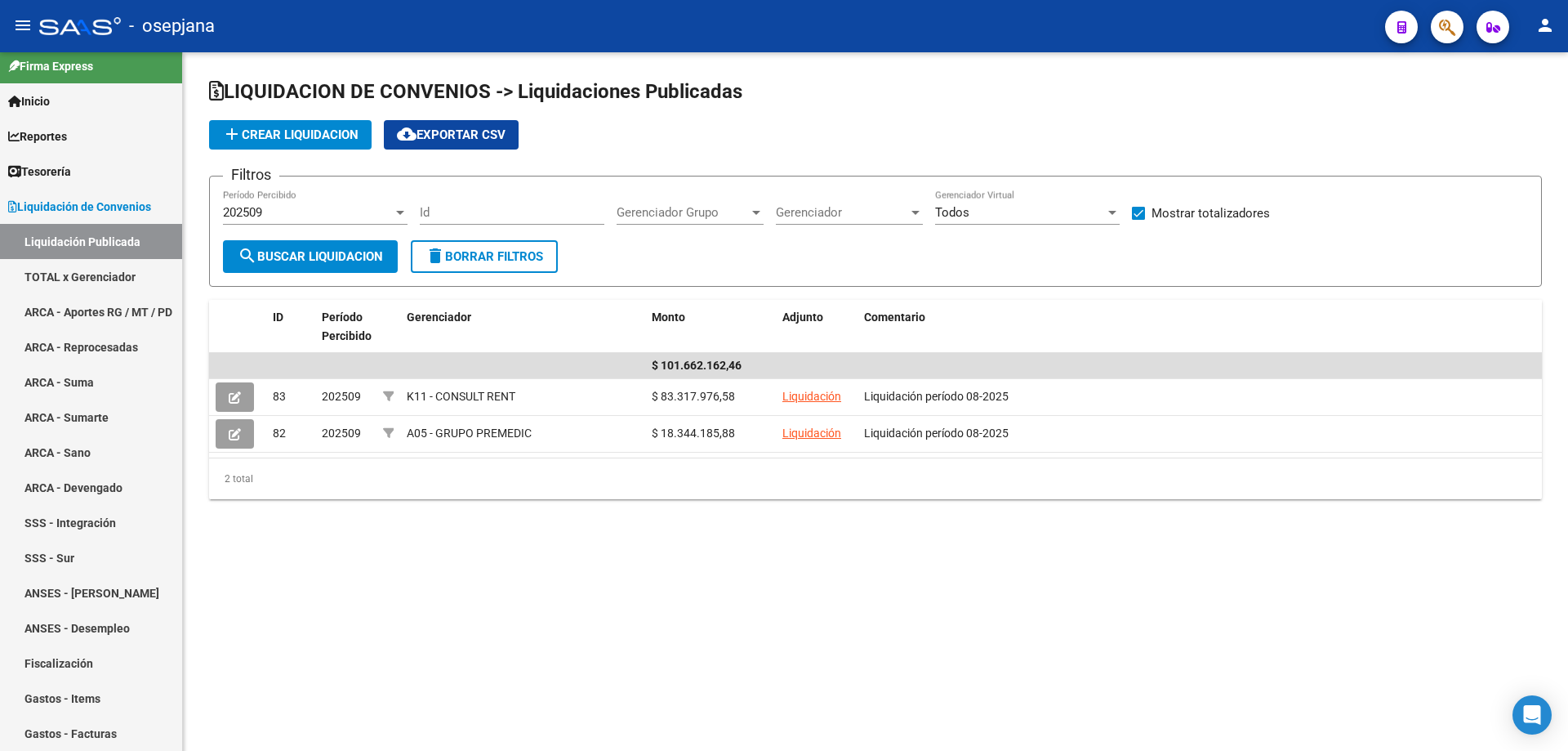
click at [323, 208] on div "202509" at bounding box center [307, 213] width 170 height 15
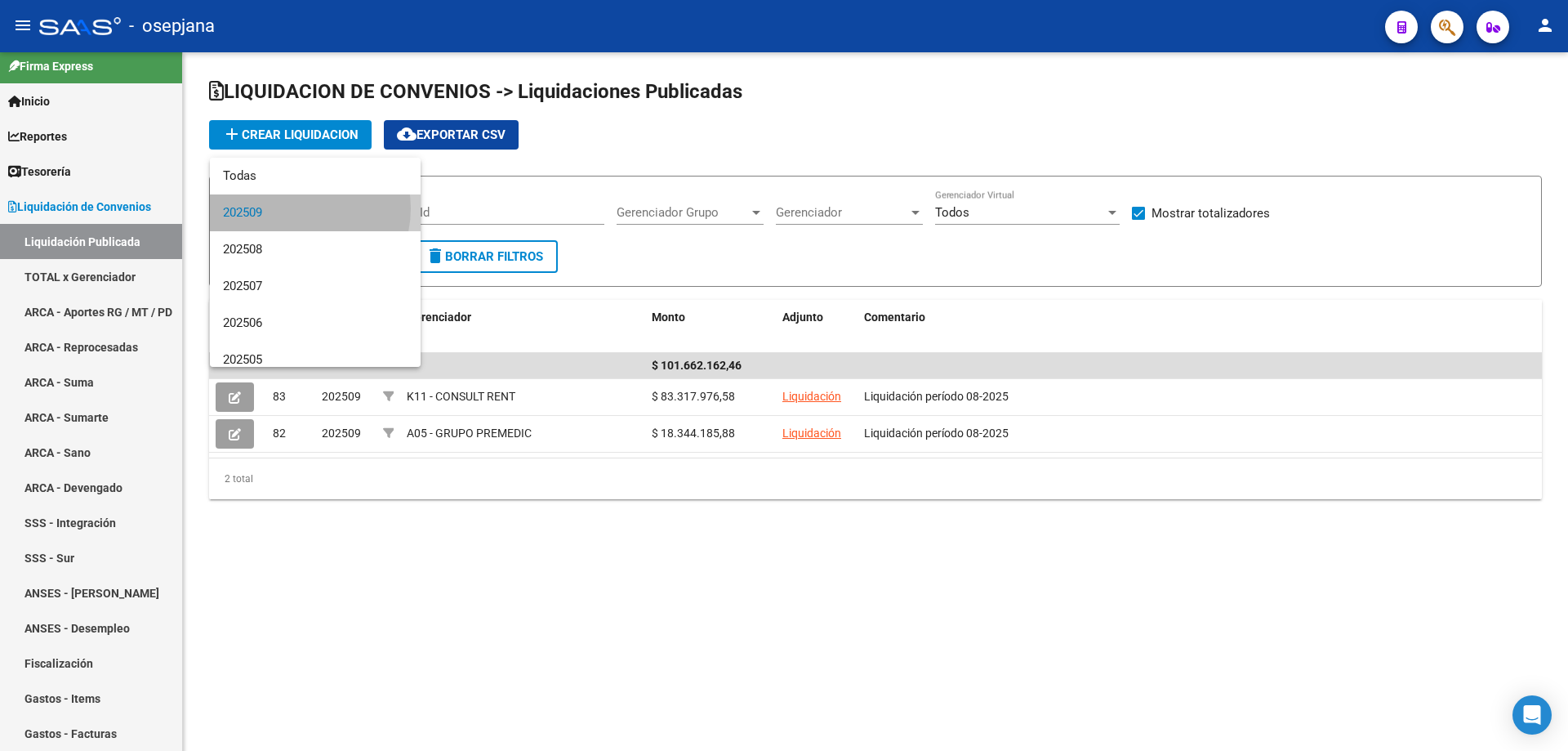
click at [298, 208] on span "202509" at bounding box center [315, 213] width 184 height 37
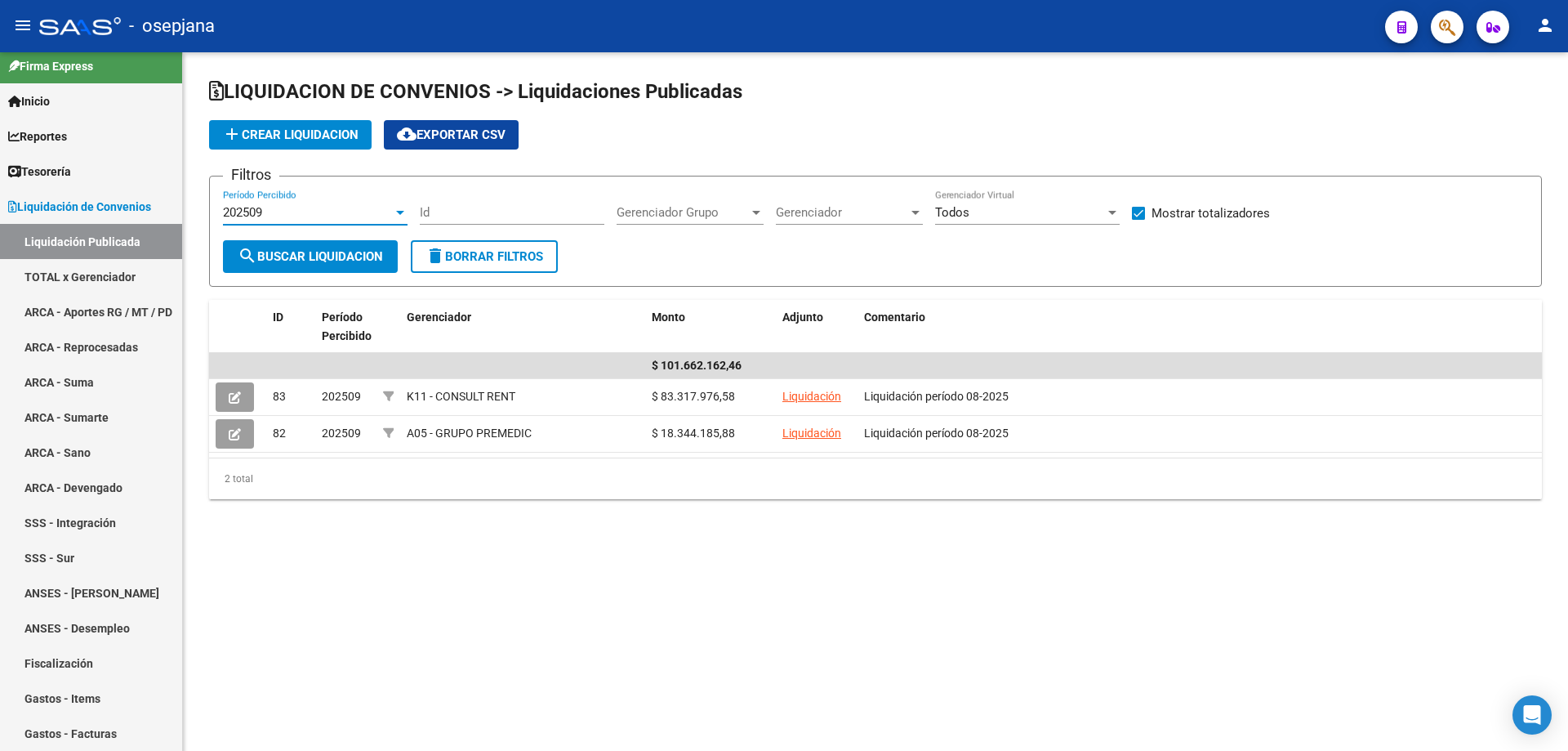
click at [274, 207] on div "202509" at bounding box center [307, 213] width 170 height 15
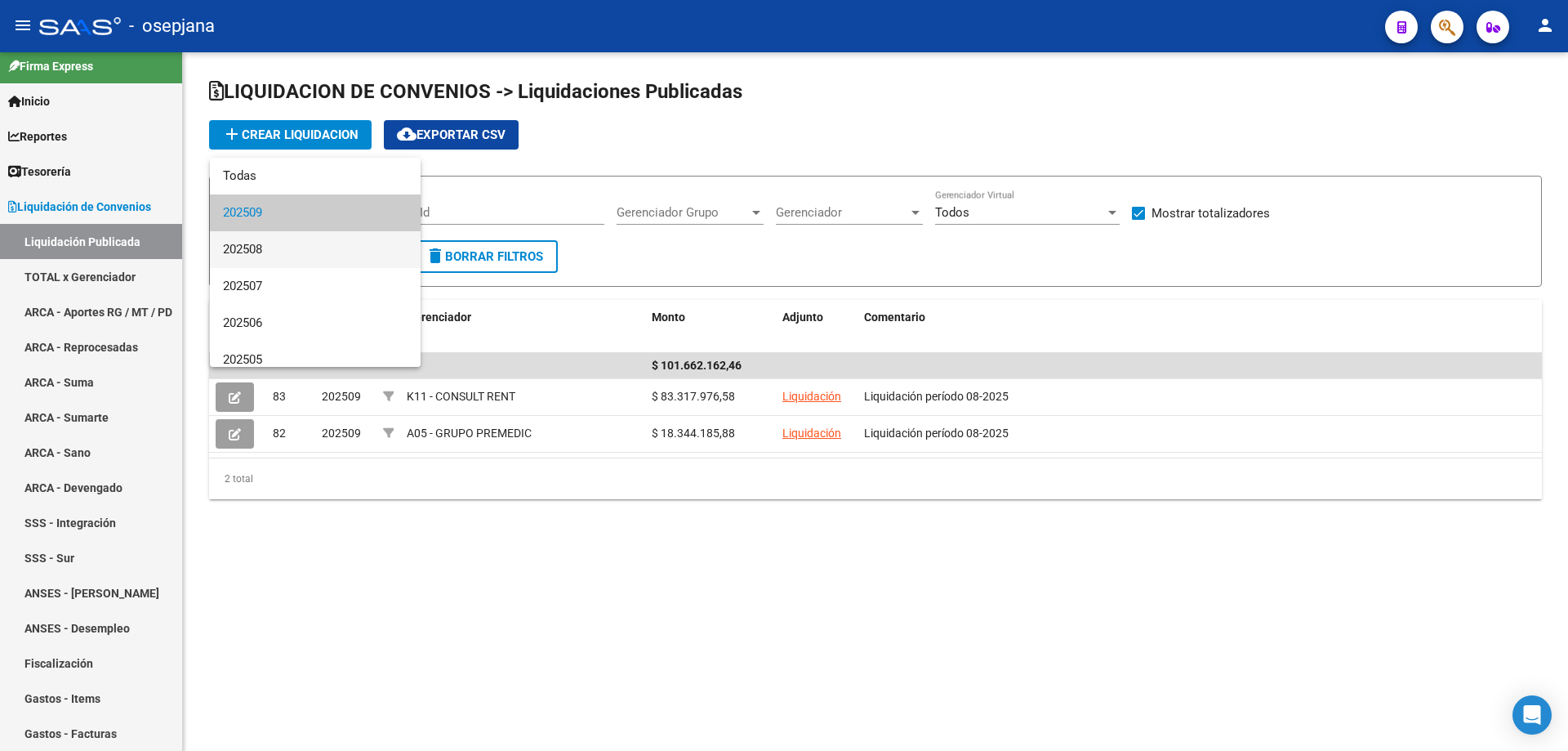
click at [273, 251] on span "202508" at bounding box center [315, 249] width 184 height 37
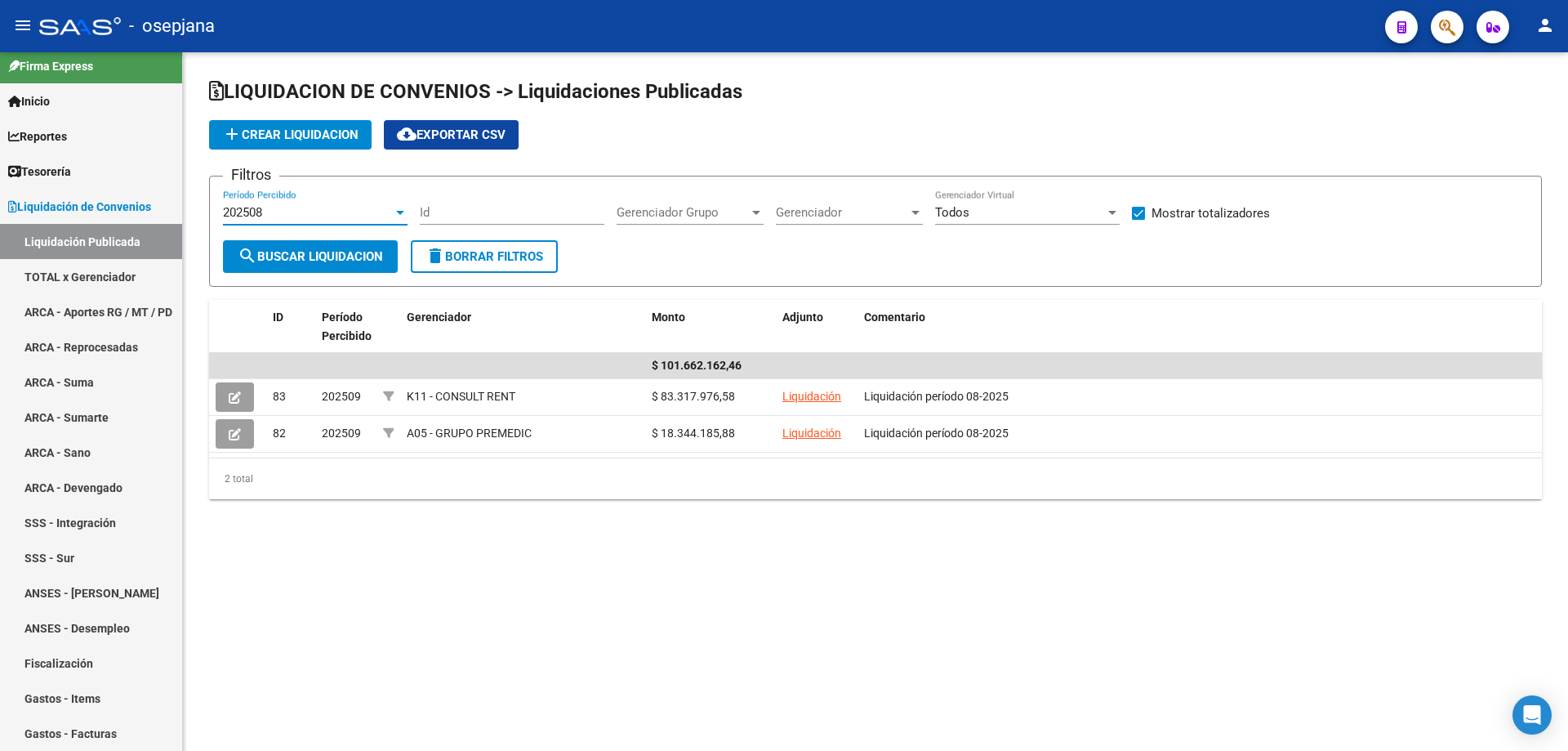
click at [303, 246] on button "search Buscar Liquidacion" at bounding box center [310, 256] width 175 height 33
click at [307, 210] on div "202508" at bounding box center [307, 213] width 170 height 15
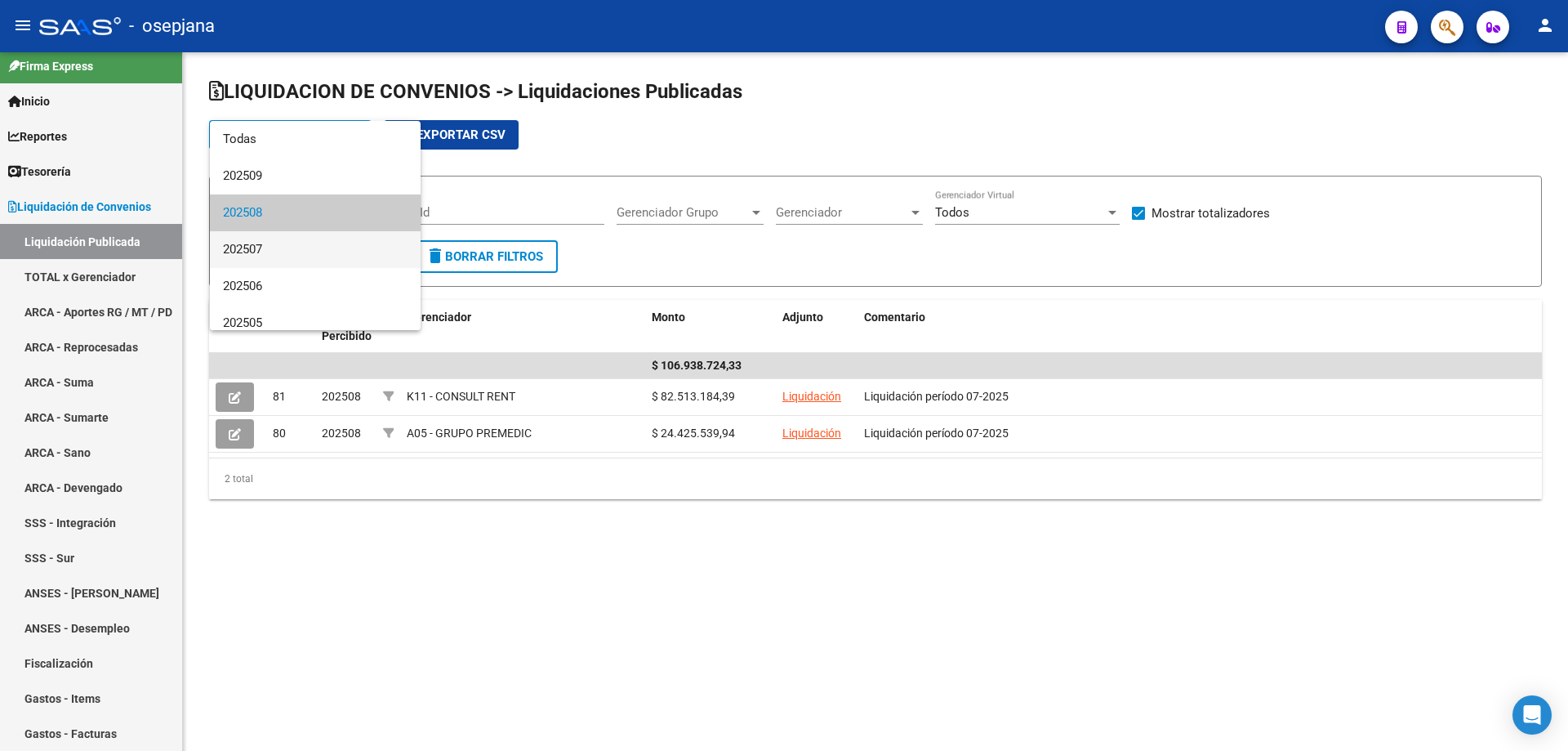
click at [302, 255] on span "202507" at bounding box center [315, 249] width 184 height 37
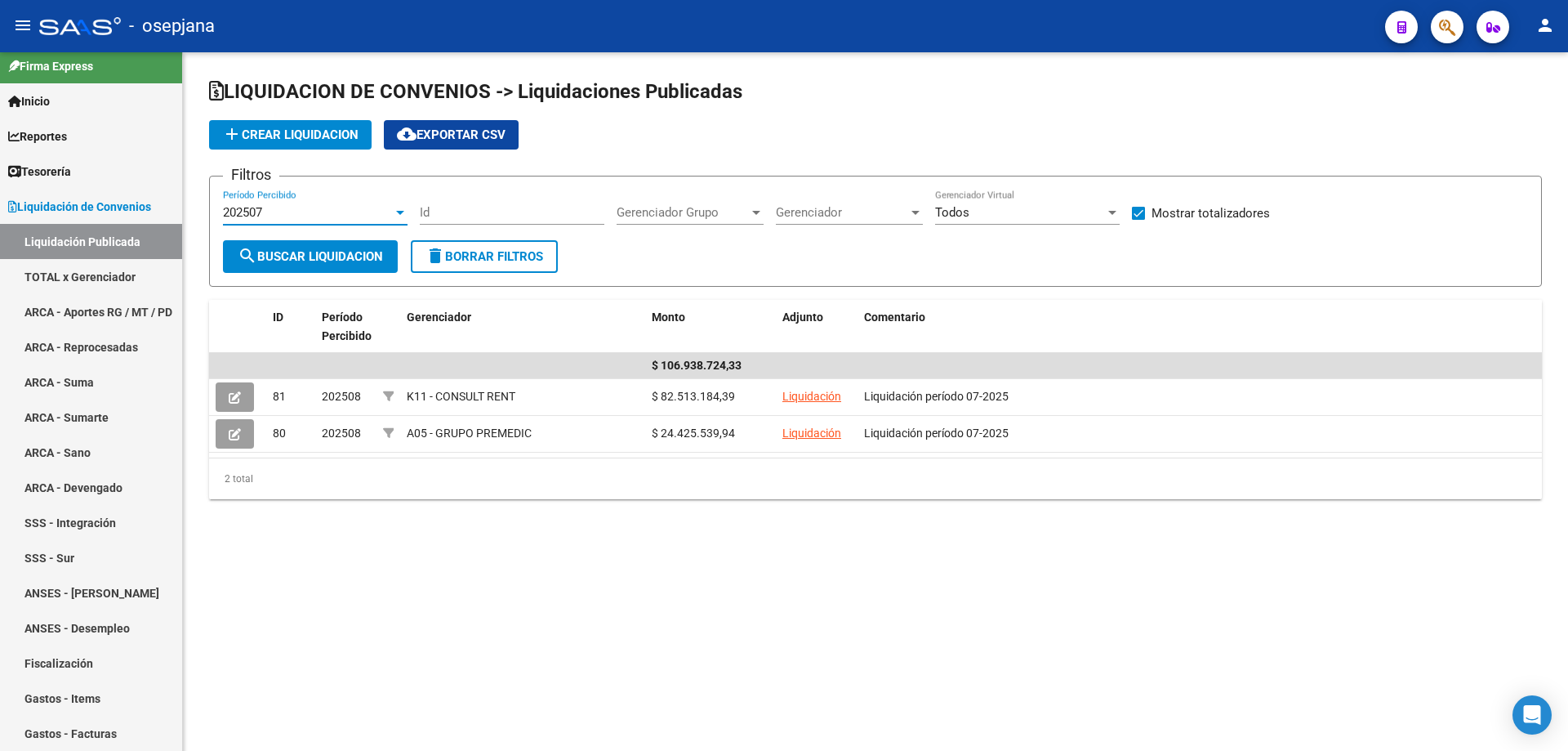
click at [306, 254] on span "search Buscar Liquidacion" at bounding box center [310, 256] width 145 height 15
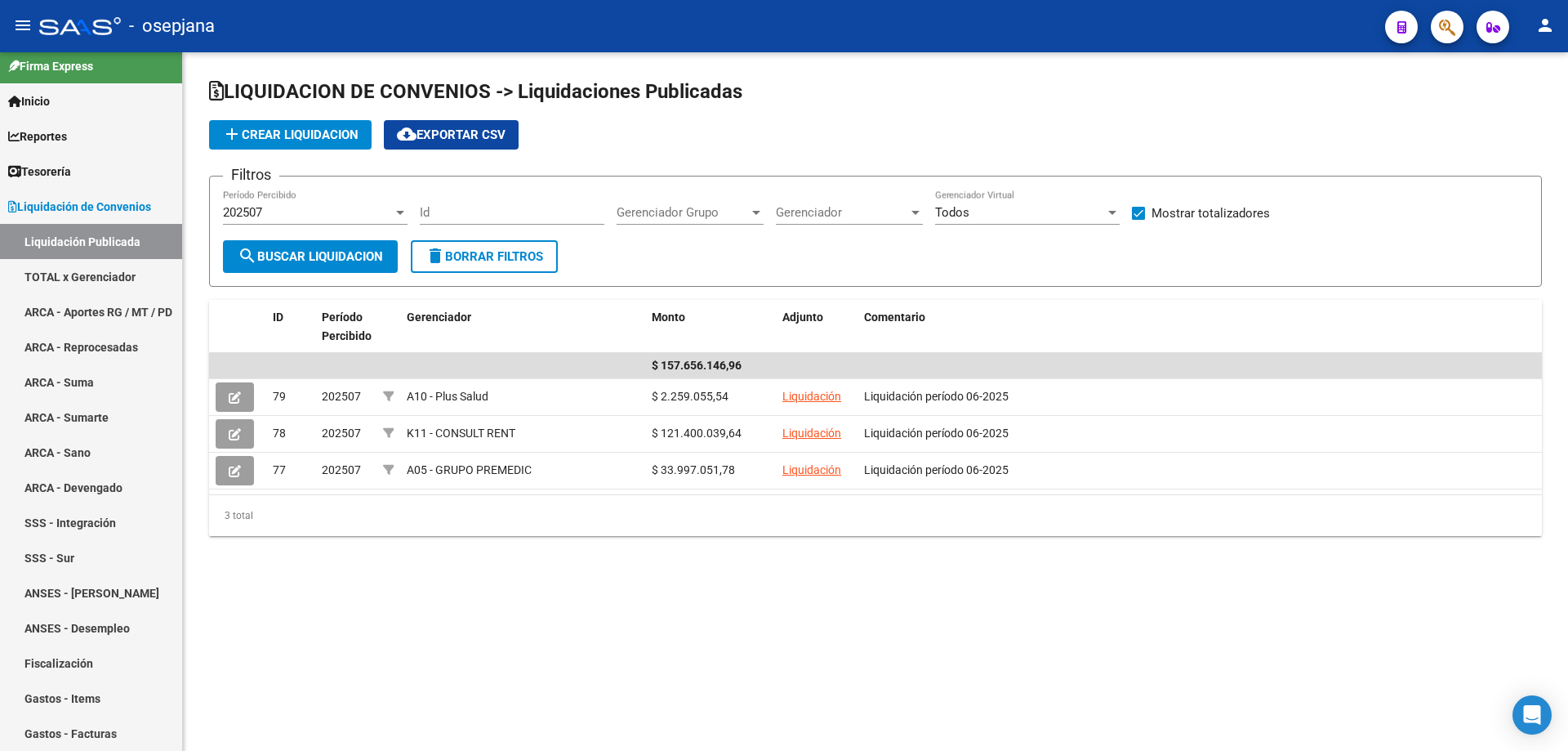
click at [306, 207] on div "202507" at bounding box center [307, 213] width 170 height 15
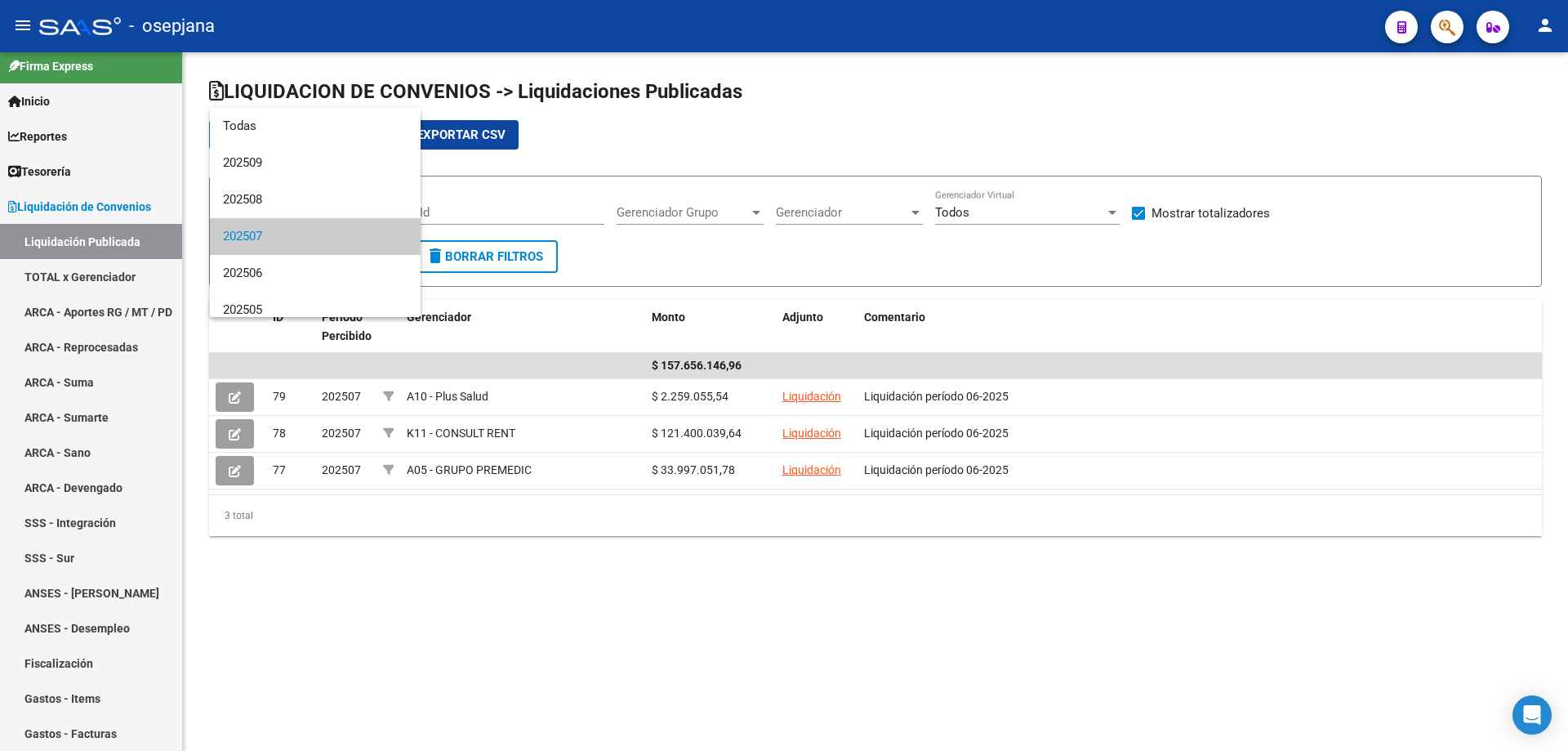
scroll to position [25, 0]
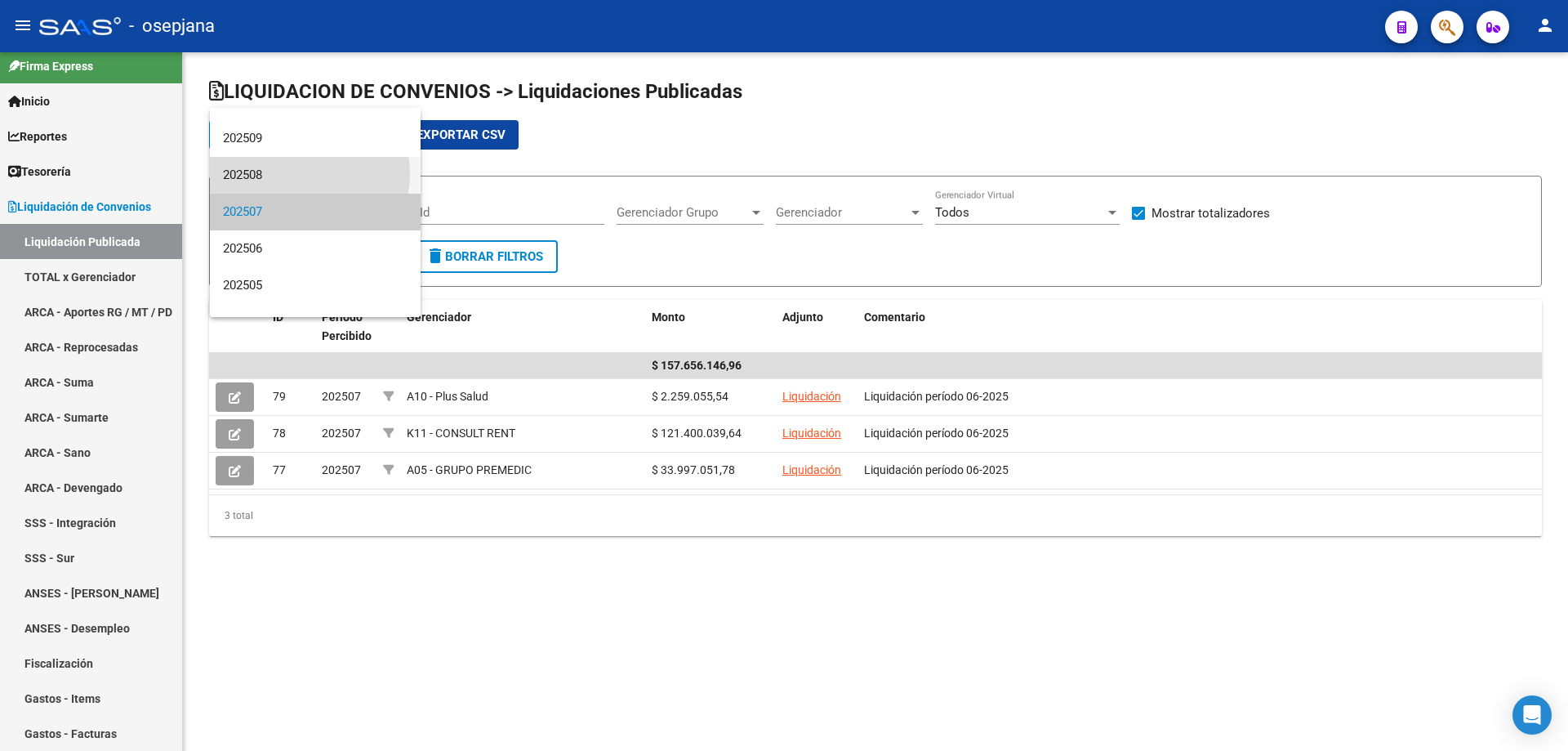
click at [305, 174] on span "202508" at bounding box center [315, 175] width 184 height 37
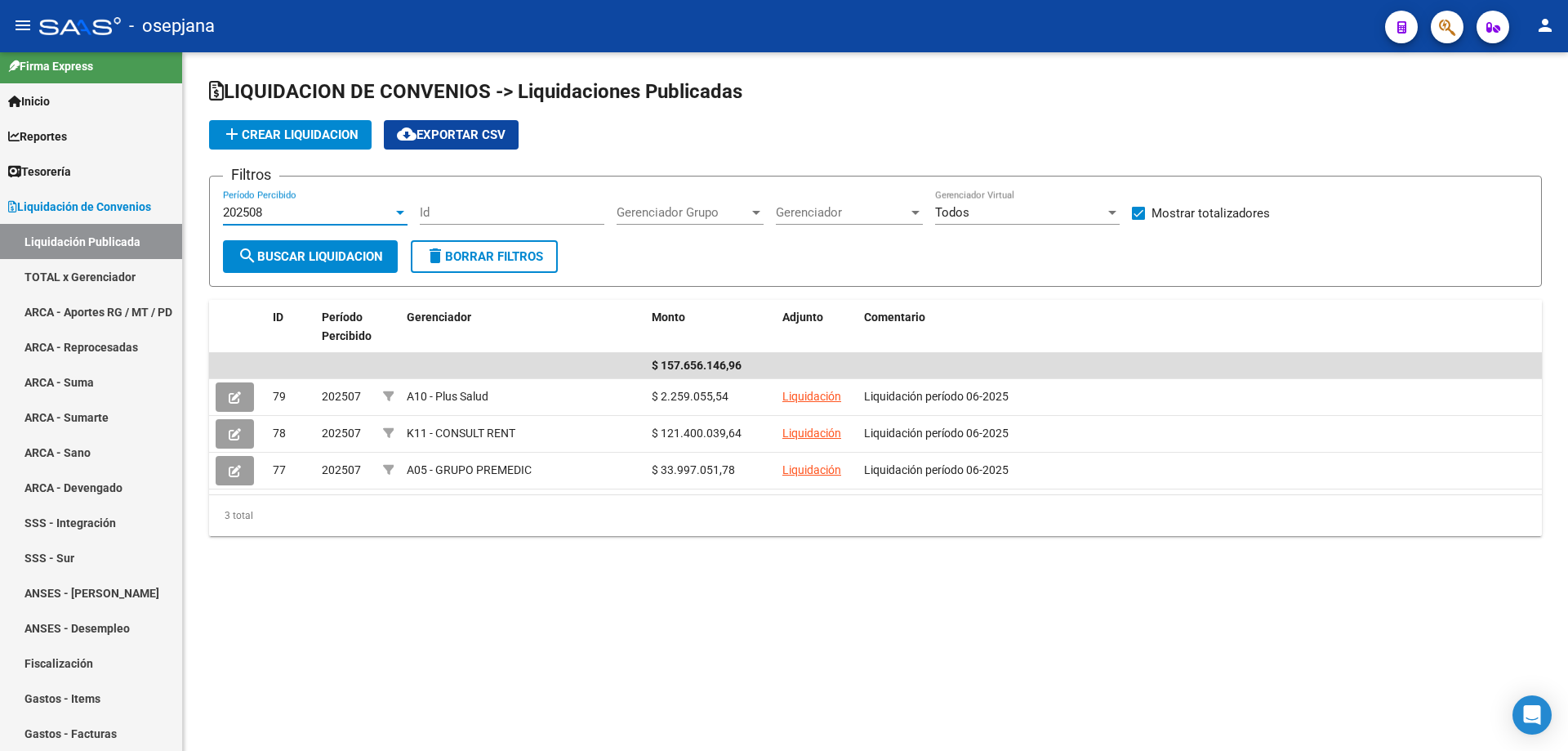
click at [298, 255] on span "search Buscar Liquidacion" at bounding box center [310, 256] width 145 height 15
click at [376, 207] on div "202508" at bounding box center [307, 213] width 170 height 15
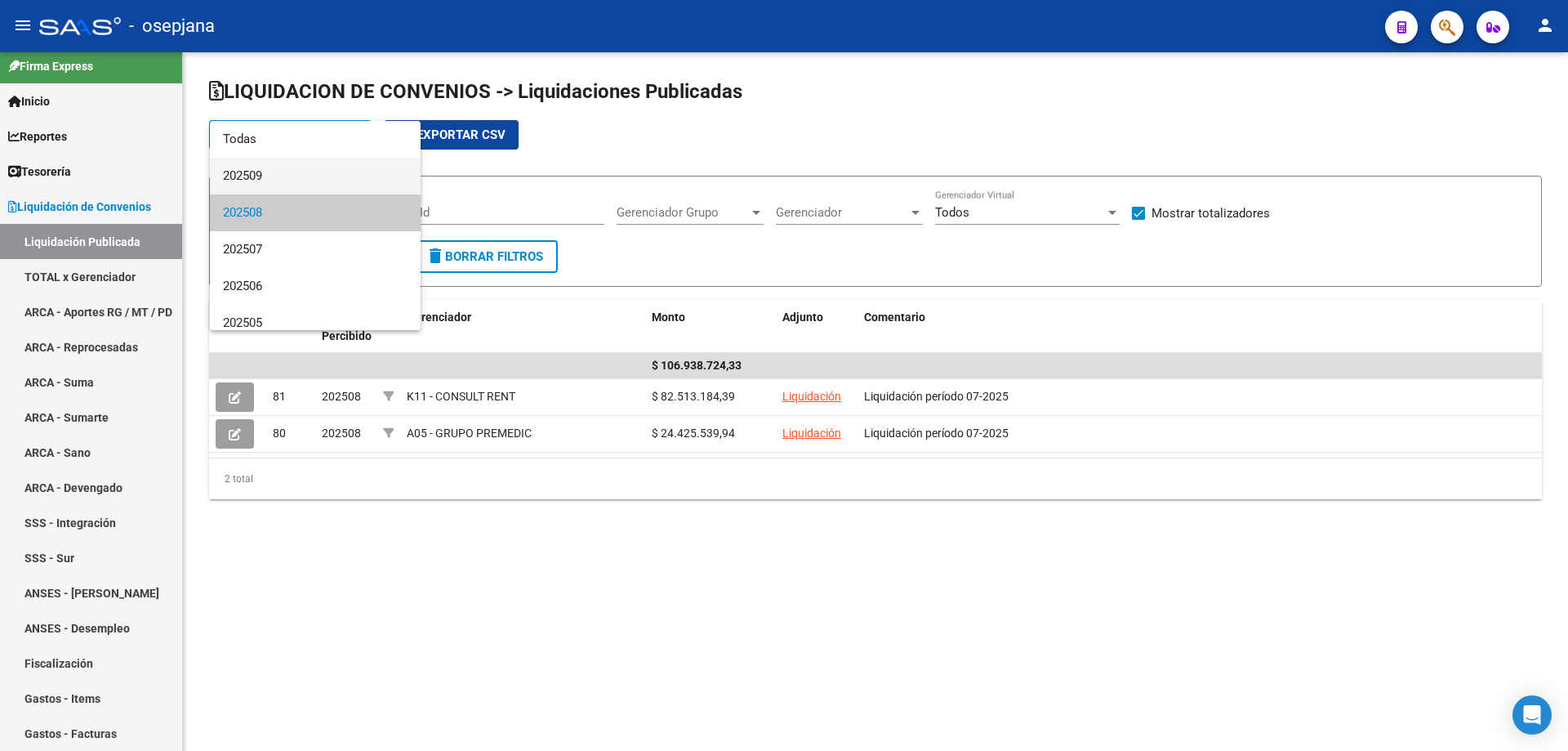
click at [286, 175] on span "202509" at bounding box center [315, 176] width 184 height 37
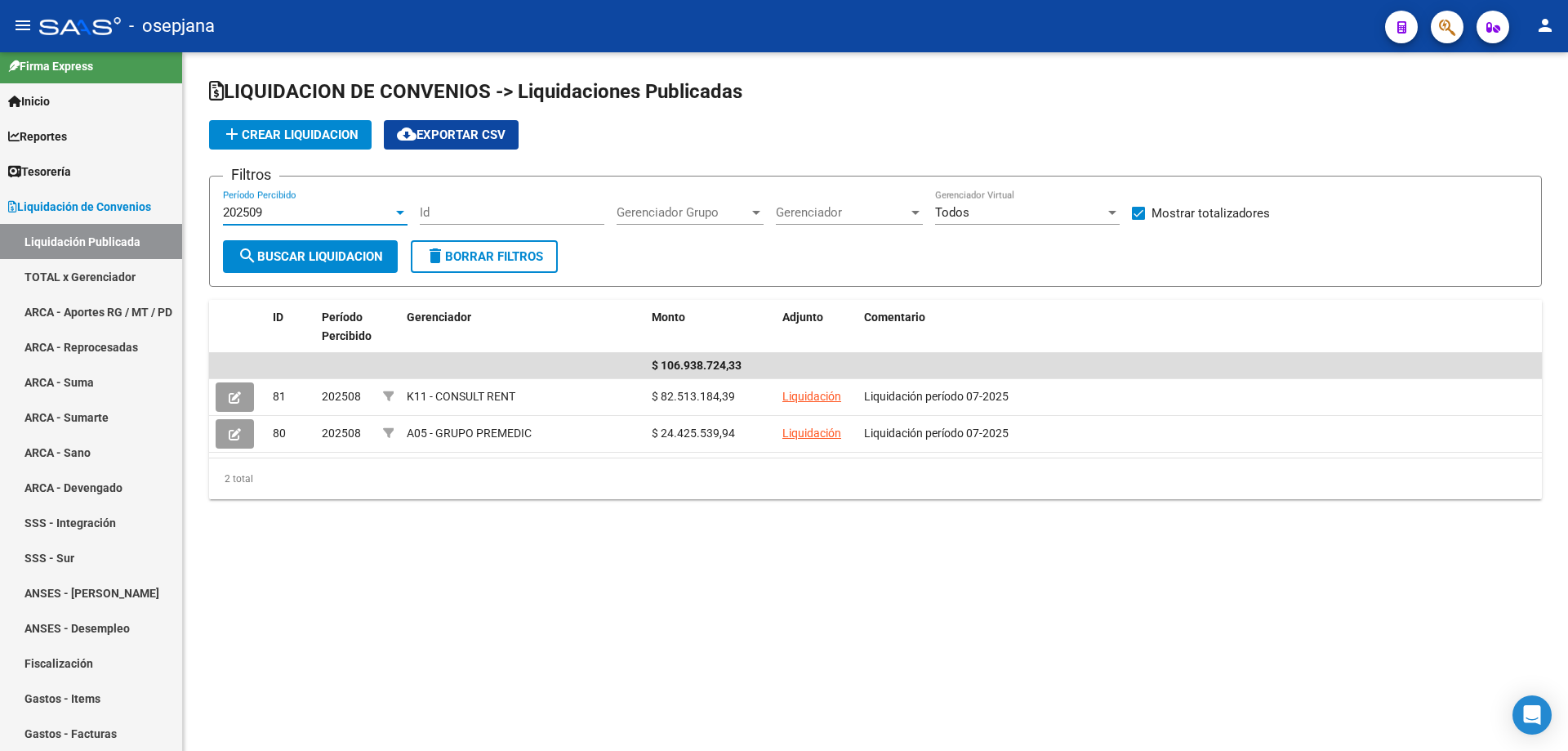
click at [296, 252] on span "search Buscar Liquidacion" at bounding box center [310, 256] width 145 height 15
click at [88, 206] on span "Liquidación de Convenios" at bounding box center [79, 207] width 143 height 18
